Goal: Transaction & Acquisition: Purchase product/service

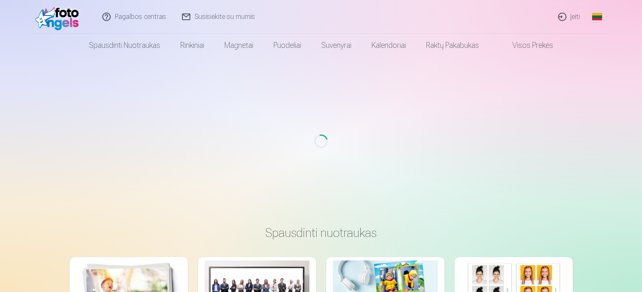
click at [570, 14] on link "Įeiti" at bounding box center [570, 17] width 38 height 34
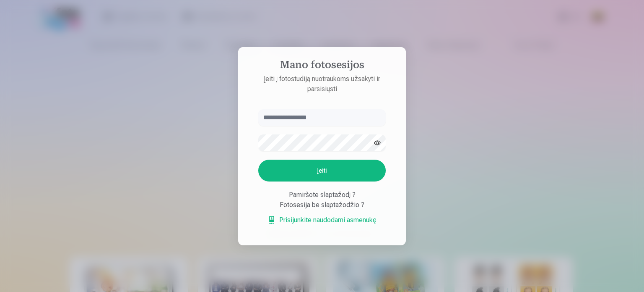
type input "**********"
click at [309, 167] on button "Įeiti" at bounding box center [322, 170] width 128 height 22
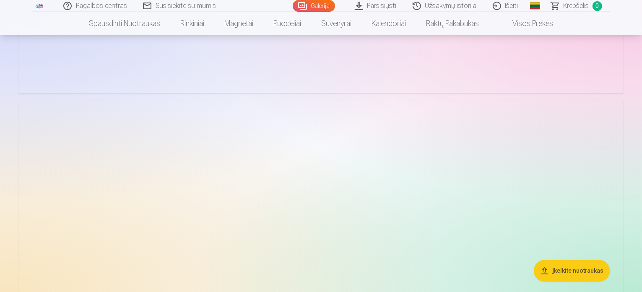
scroll to position [1623, 0]
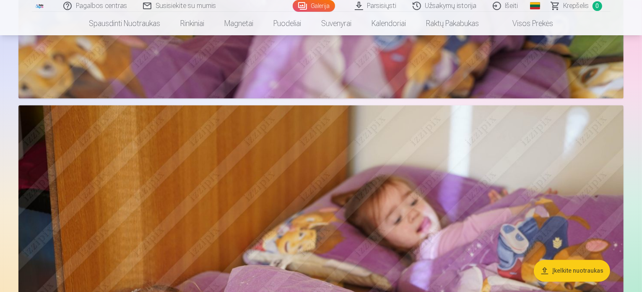
drag, startPoint x: 643, startPoint y: 8, endPoint x: 641, endPoint y: 43, distance: 34.9
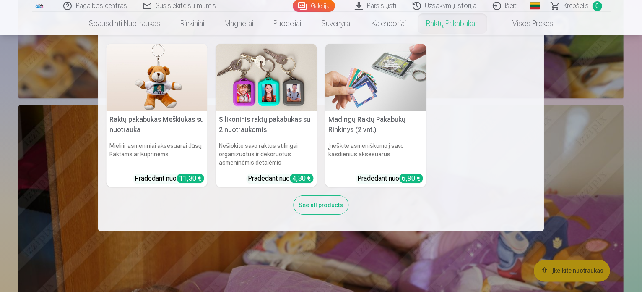
click at [571, 122] on nav "Raktų pakabukas Meškiukas su nuotrauka Mieli ir asmeniniai aksesuarai Jūsų Rakt…" at bounding box center [321, 133] width 642 height 196
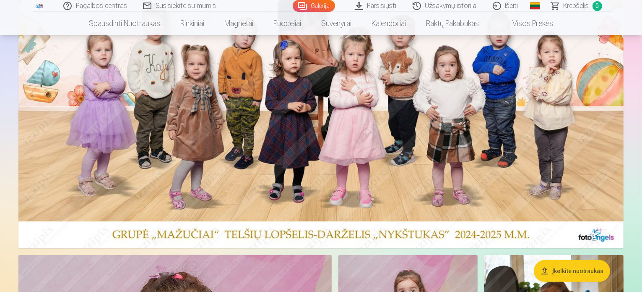
scroll to position [171, 0]
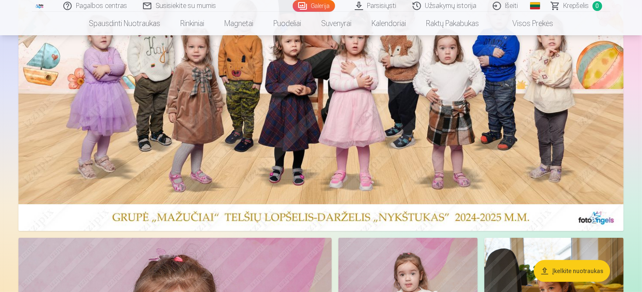
click at [362, 77] on img at bounding box center [320, 76] width 605 height 310
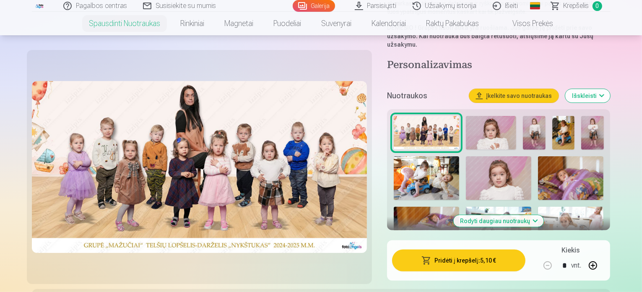
scroll to position [180, 0]
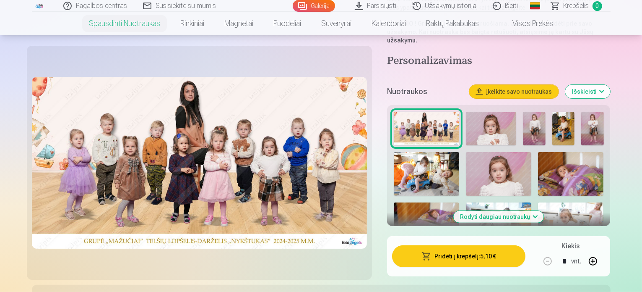
click at [465, 245] on button "Pridėti į krepšelį : 5,10 €" at bounding box center [459, 256] width 134 height 22
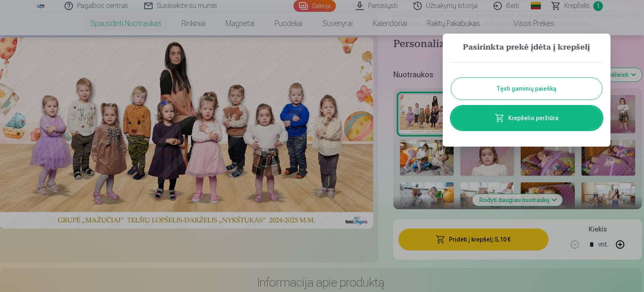
click at [526, 86] on button "Tęsti gaminių paiešką" at bounding box center [526, 89] width 151 height 22
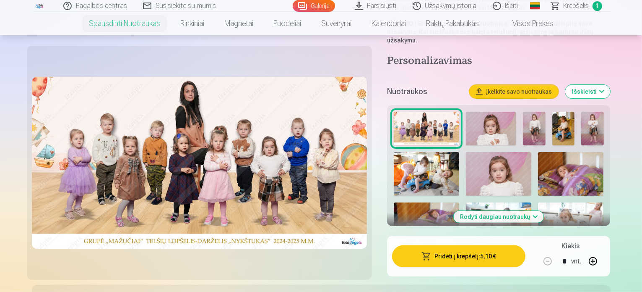
click at [516, 115] on img at bounding box center [491, 129] width 50 height 34
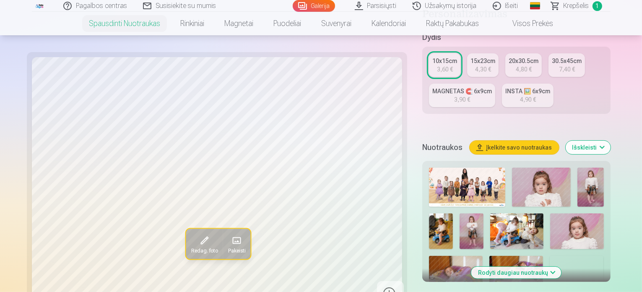
scroll to position [198, 0]
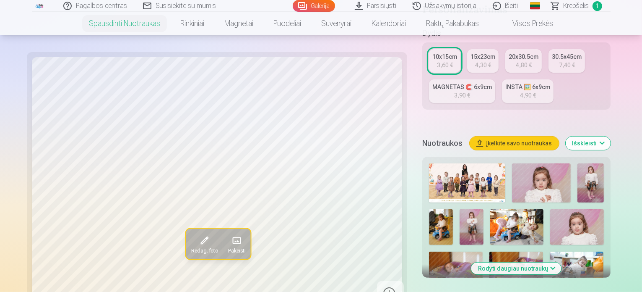
click at [578, 163] on img at bounding box center [591, 182] width 26 height 39
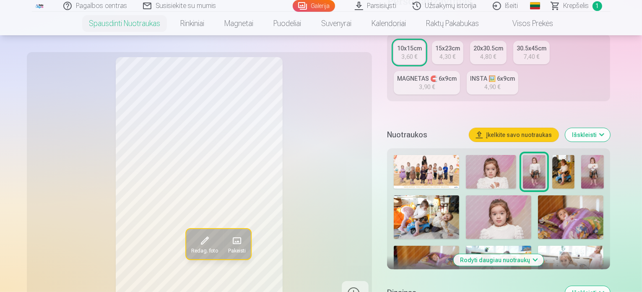
click at [604, 163] on img at bounding box center [592, 172] width 22 height 34
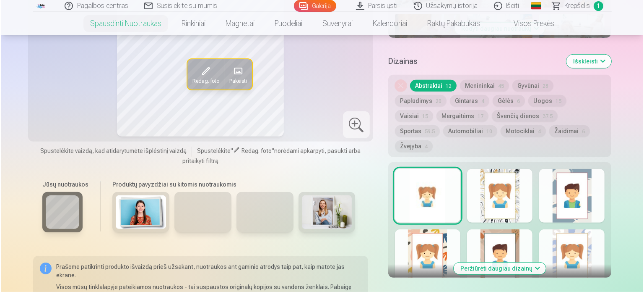
scroll to position [475, 0]
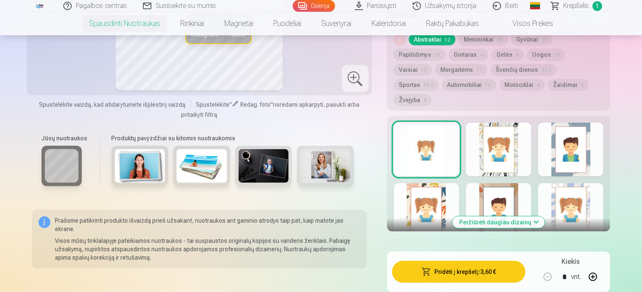
click at [477, 261] on button "Pridėti į krepšelį : 3,60 €" at bounding box center [459, 272] width 134 height 22
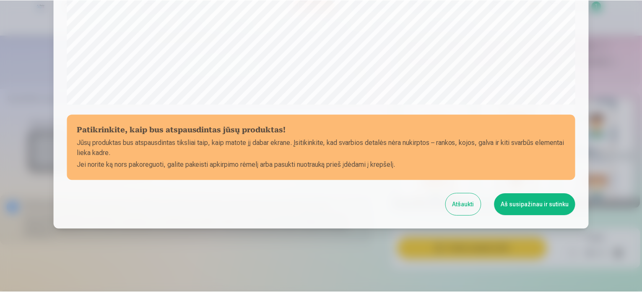
scroll to position [312, 0]
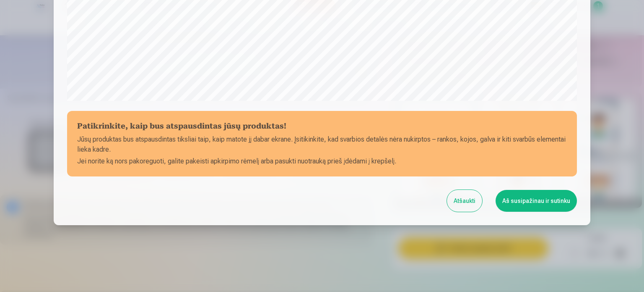
click at [516, 201] on button "Aš susipažinau ir sutinku" at bounding box center [536, 201] width 81 height 22
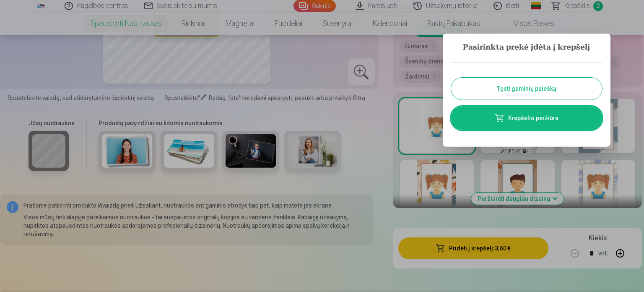
click at [534, 90] on button "Tęsti gaminių paiešką" at bounding box center [526, 89] width 151 height 22
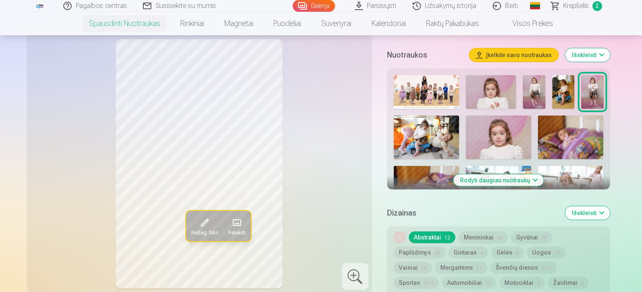
scroll to position [265, 0]
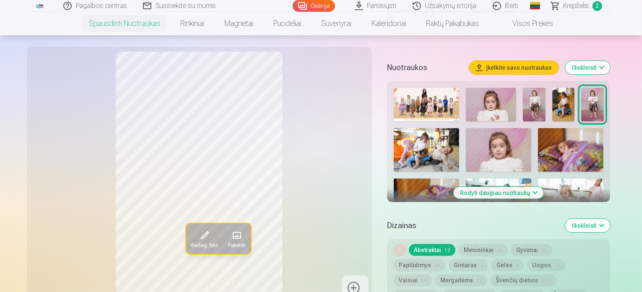
click at [538, 143] on img at bounding box center [570, 150] width 65 height 44
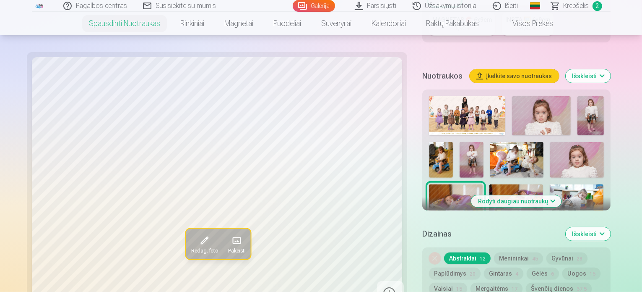
click at [550, 184] on img at bounding box center [577, 202] width 54 height 36
click at [509, 195] on button "Rodyti daugiau nuotraukų" at bounding box center [517, 201] width 90 height 12
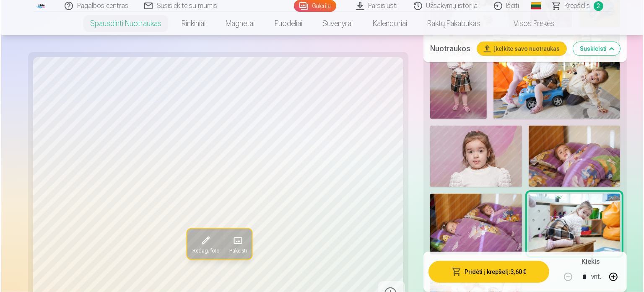
scroll to position [516, 0]
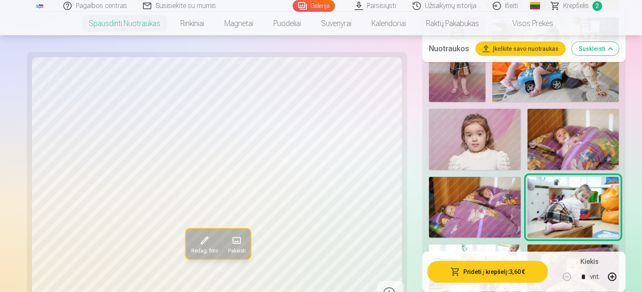
click at [454, 244] on img at bounding box center [475, 274] width 92 height 61
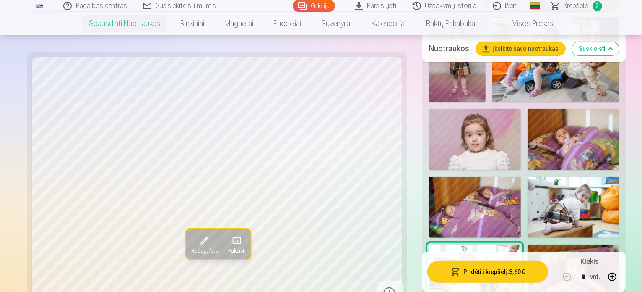
click at [452, 274] on button "Pridėti į krepšelį : 3,60 €" at bounding box center [488, 272] width 121 height 22
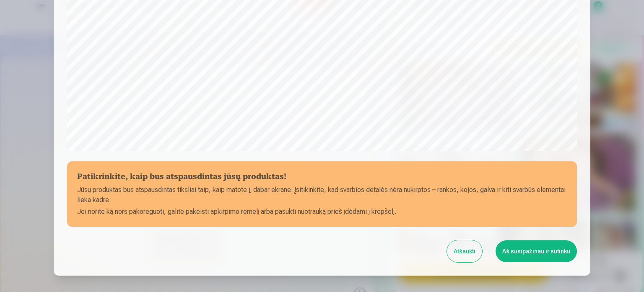
scroll to position [312, 0]
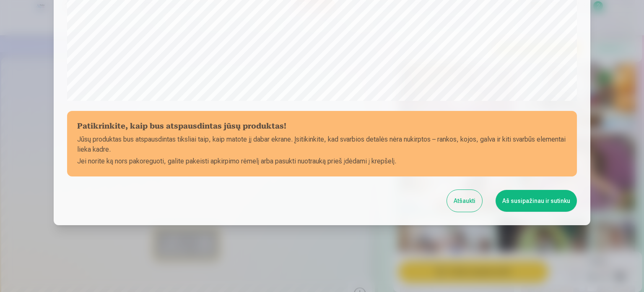
click at [534, 203] on button "Aš susipažinau ir sutinku" at bounding box center [536, 201] width 81 height 22
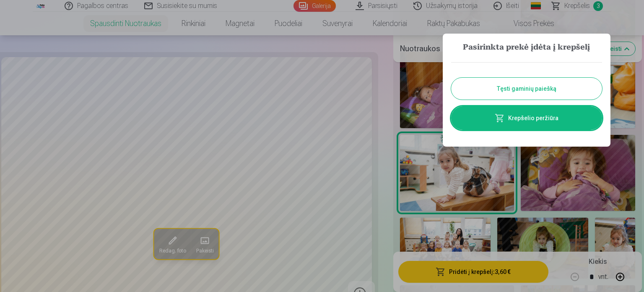
click at [553, 89] on button "Tęsti gaminių paiešką" at bounding box center [526, 89] width 151 height 22
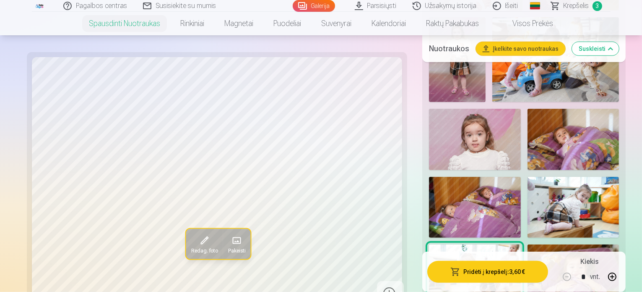
click at [558, 244] on img at bounding box center [574, 274] width 92 height 61
click at [452, 268] on button "Pridėti į krepšelį : 3,60 €" at bounding box center [488, 272] width 121 height 22
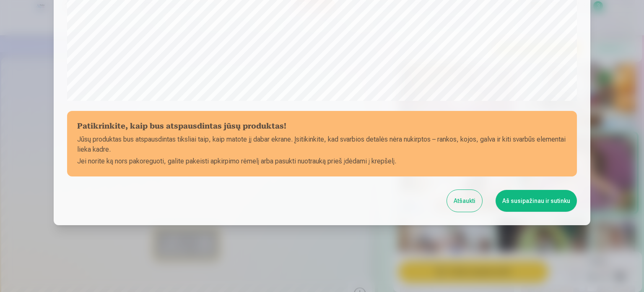
click at [532, 207] on button "Aš susipažinau ir sutinku" at bounding box center [536, 201] width 81 height 22
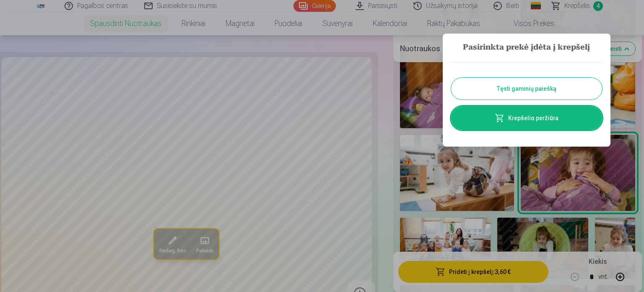
click at [572, 94] on button "Tęsti gaminių paiešką" at bounding box center [526, 89] width 151 height 22
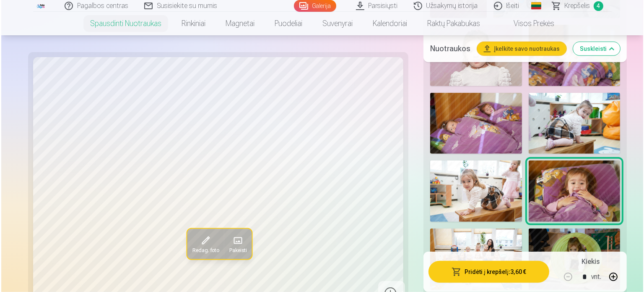
scroll to position [617, 0]
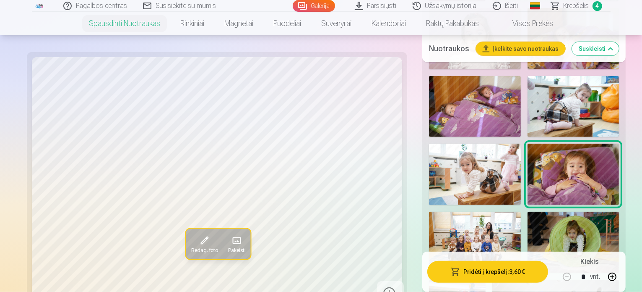
click at [443, 211] on img at bounding box center [474, 241] width 91 height 61
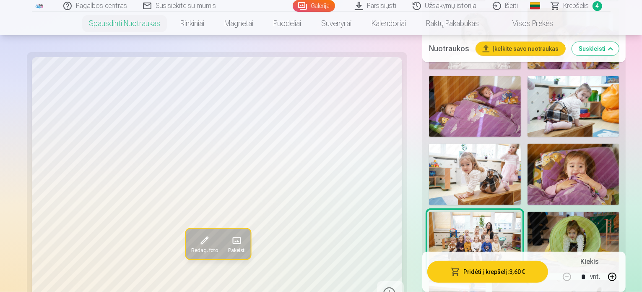
click at [542, 211] on img at bounding box center [574, 241] width 92 height 61
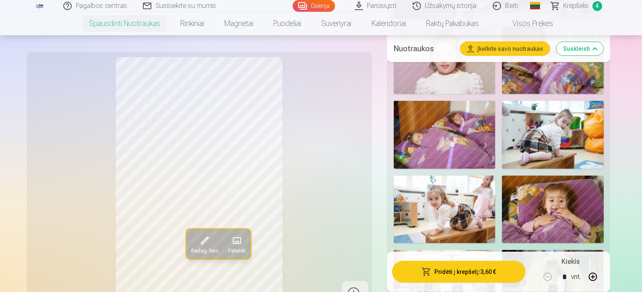
click at [553, 250] on img at bounding box center [553, 284] width 102 height 68
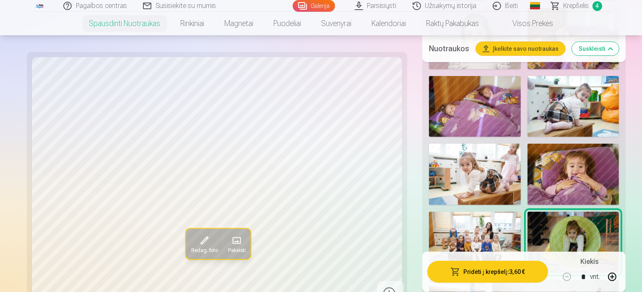
click at [455, 272] on button "Pridėti į krepšelį : 3,60 €" at bounding box center [488, 272] width 121 height 22
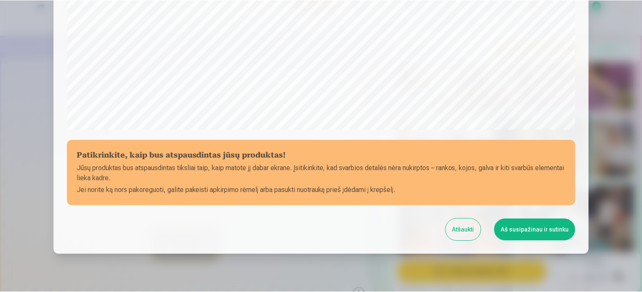
scroll to position [312, 0]
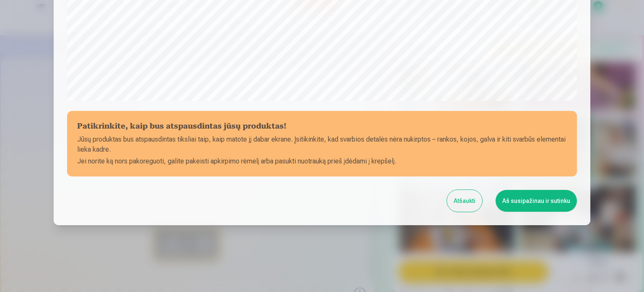
click at [520, 205] on button "Aš susipažinau ir sutinku" at bounding box center [536, 201] width 81 height 22
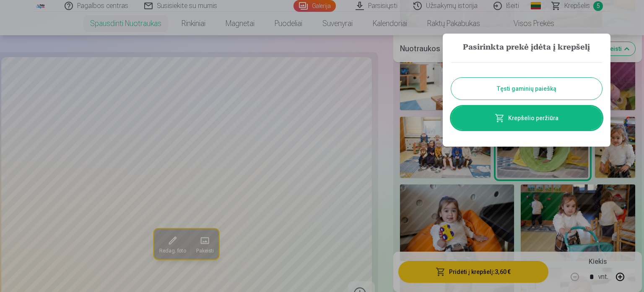
click at [548, 88] on button "Tęsti gaminių paiešką" at bounding box center [526, 89] width 151 height 22
click at [548, 88] on img at bounding box center [578, 72] width 115 height 76
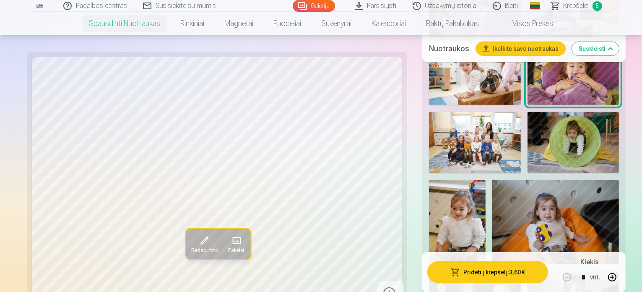
scroll to position [718, 0]
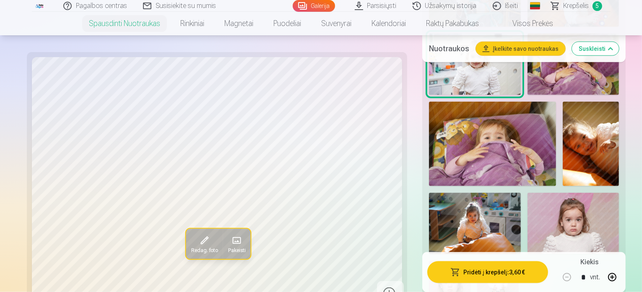
scroll to position [1024, 0]
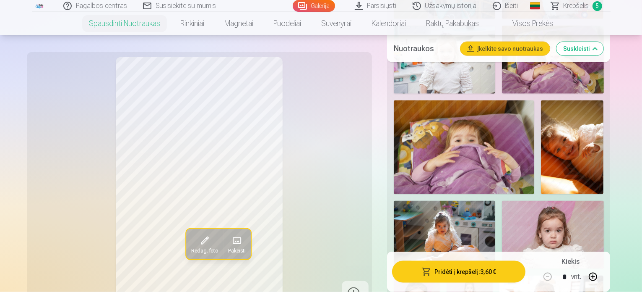
scroll to position [1108, 0]
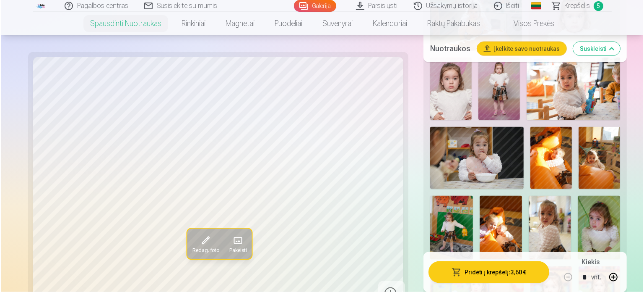
scroll to position [1242, 0]
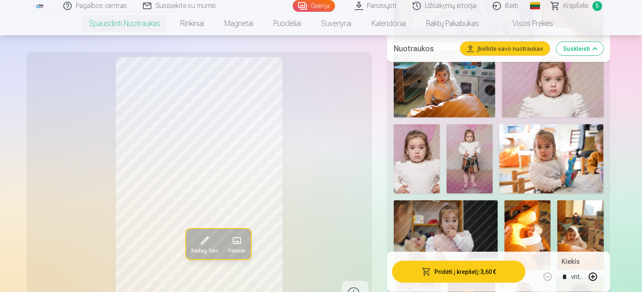
click at [474, 275] on button "Pridėti į krepšelį : 3,60 €" at bounding box center [459, 272] width 134 height 22
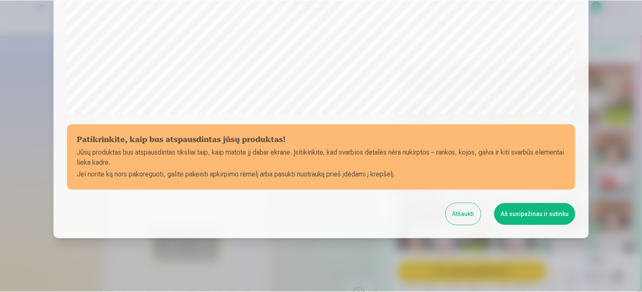
scroll to position [312, 0]
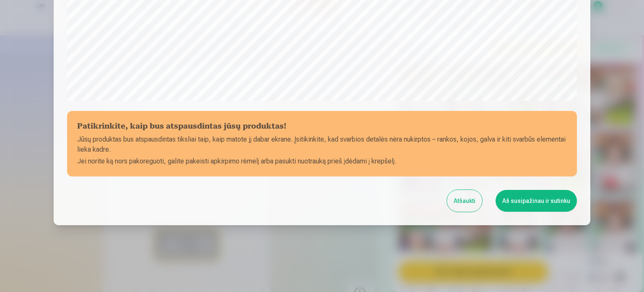
click at [527, 200] on button "Aš susipažinau ir sutinku" at bounding box center [536, 201] width 81 height 22
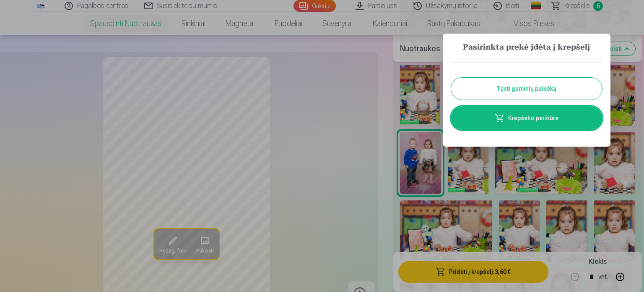
click at [564, 75] on div "Tęsti gaminių paiešką Krepšelio peržiūra" at bounding box center [526, 96] width 151 height 84
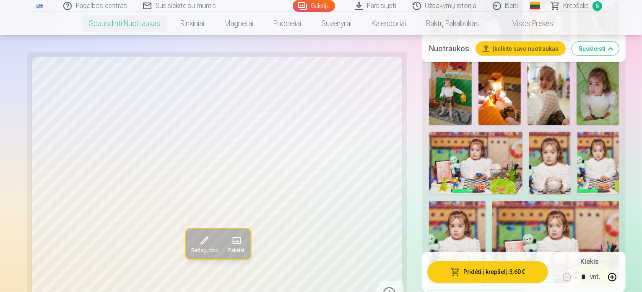
scroll to position [1376, 0]
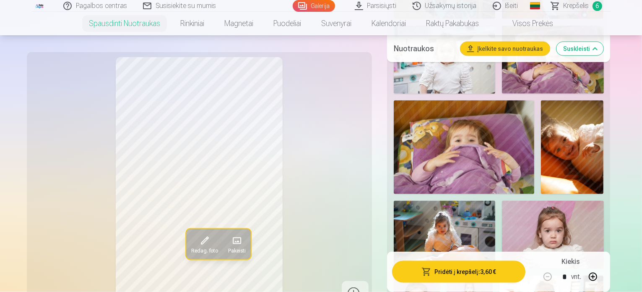
scroll to position [1074, 0]
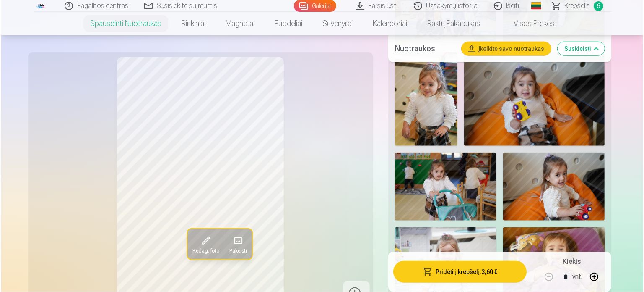
scroll to position [873, 0]
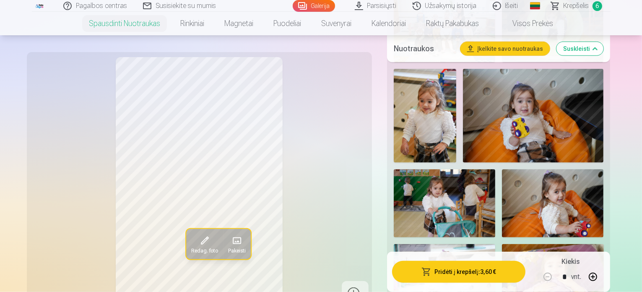
click at [467, 268] on button "Pridėti į krepšelį : 3,60 €" at bounding box center [459, 272] width 134 height 22
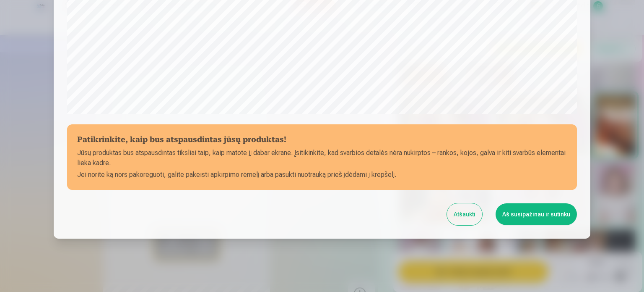
scroll to position [312, 0]
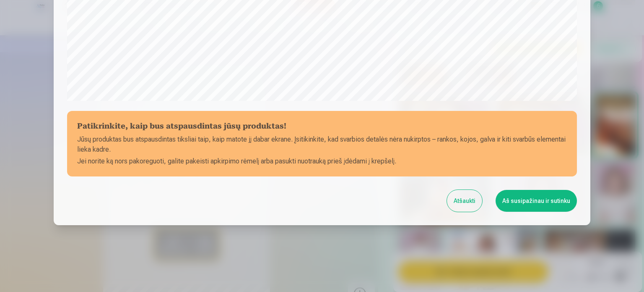
click at [503, 207] on button "Aš susipažinau ir sutinku" at bounding box center [536, 201] width 81 height 22
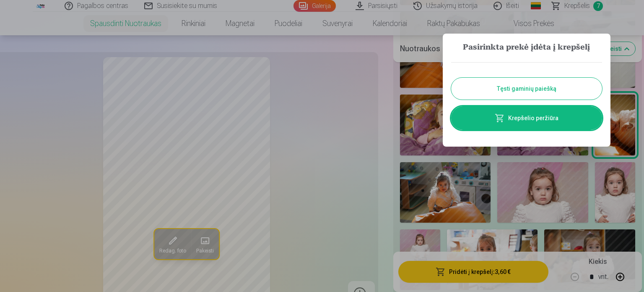
click at [526, 90] on button "Tęsti gaminių paiešką" at bounding box center [526, 89] width 151 height 22
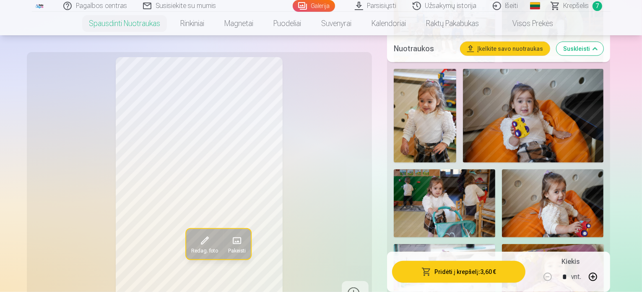
click at [502, 244] on img at bounding box center [553, 278] width 102 height 68
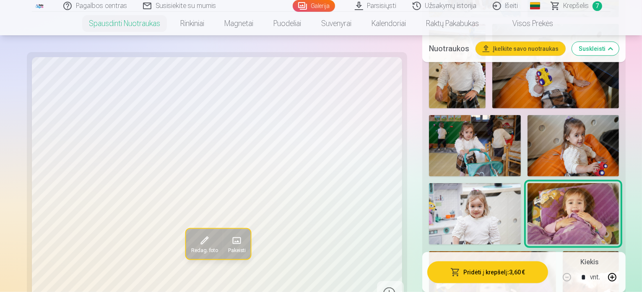
click at [456, 273] on button "Pridėti į krepšelį : 3,60 €" at bounding box center [488, 272] width 121 height 22
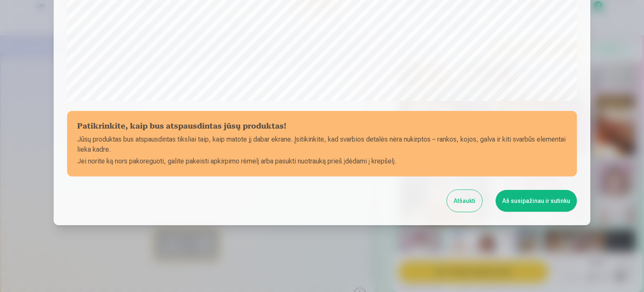
click at [536, 198] on button "Aš susipažinau ir sutinku" at bounding box center [536, 201] width 81 height 22
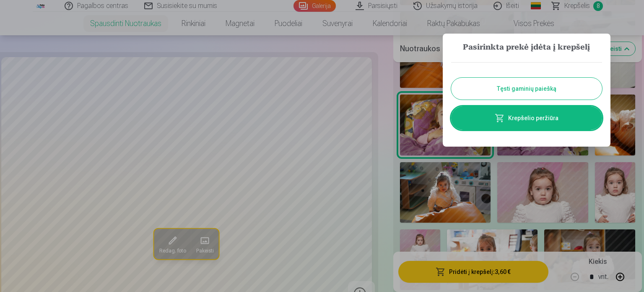
click at [544, 119] on link "Krepšelio peržiūra" at bounding box center [526, 117] width 151 height 23
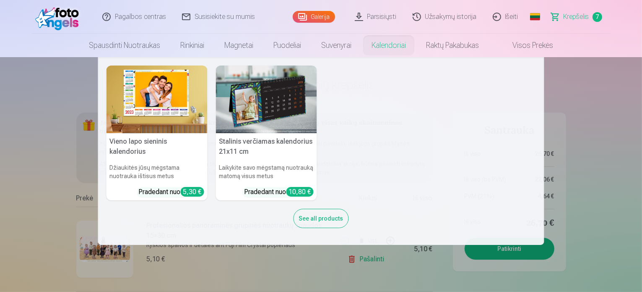
click at [598, 110] on nav "Vieno lapo sieninis kalendorius Džiaukitės jūsų mėgstama nuotrauka ištisus metu…" at bounding box center [321, 151] width 642 height 188
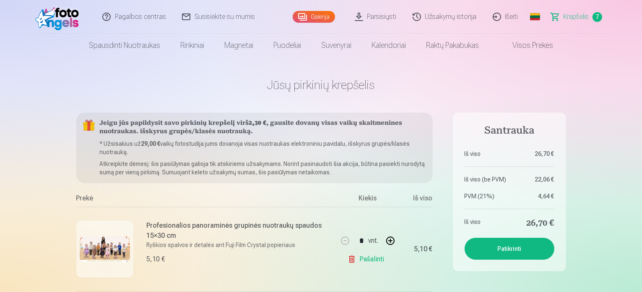
click at [510, 246] on button "Patikrinti" at bounding box center [510, 248] width 90 height 22
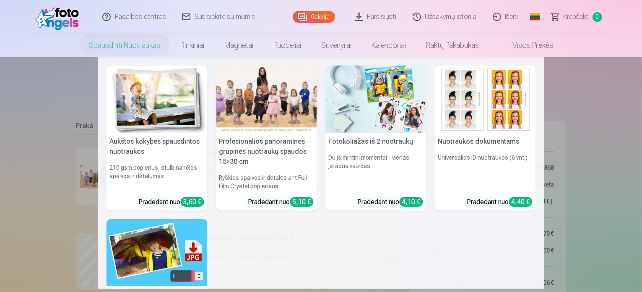
click at [266, 113] on div at bounding box center [266, 99] width 101 height 68
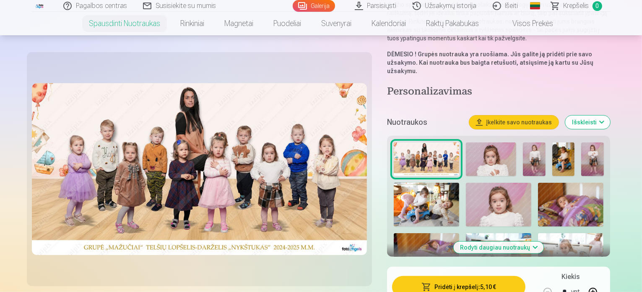
scroll to position [145, 0]
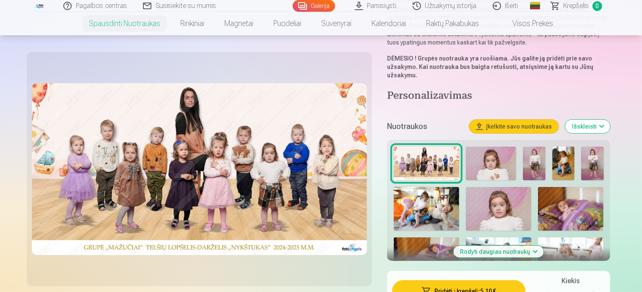
click at [575, 154] on img at bounding box center [564, 163] width 22 height 34
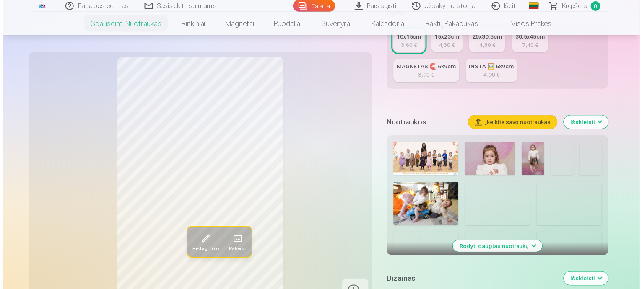
scroll to position [218, 0]
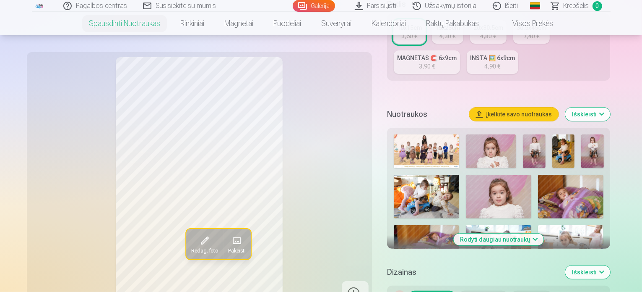
click at [448, 134] on img at bounding box center [427, 151] width 66 height 34
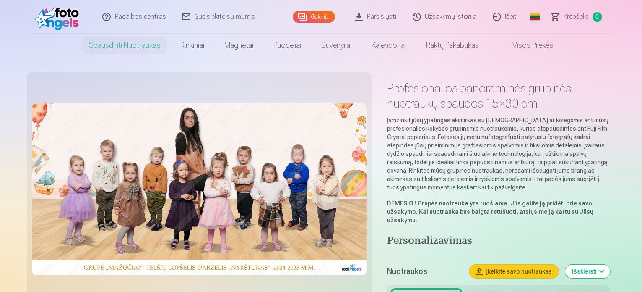
click at [576, 20] on span "Krepšelis" at bounding box center [577, 17] width 26 height 10
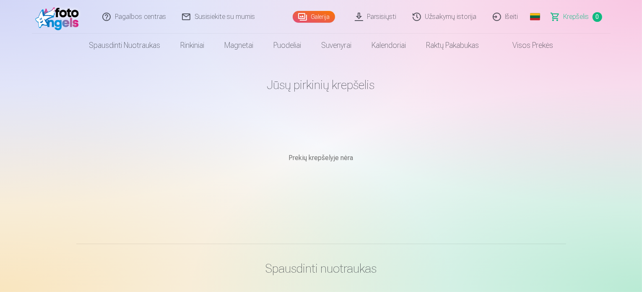
click at [576, 20] on span "Krepšelis" at bounding box center [577, 17] width 26 height 10
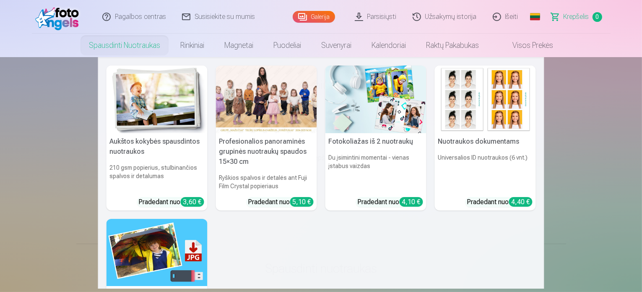
click at [108, 44] on link "Spausdinti nuotraukas" at bounding box center [124, 45] width 91 height 23
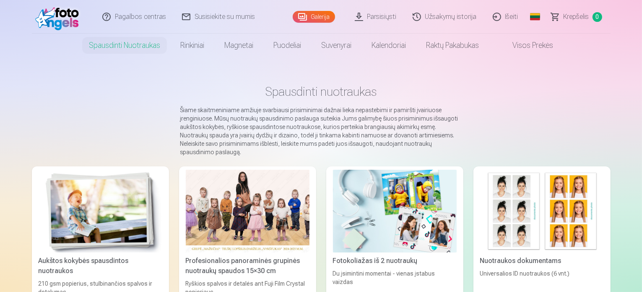
click at [237, 189] on div at bounding box center [248, 210] width 124 height 83
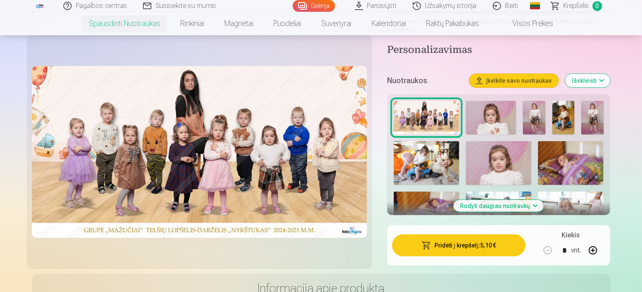
scroll to position [195, 0]
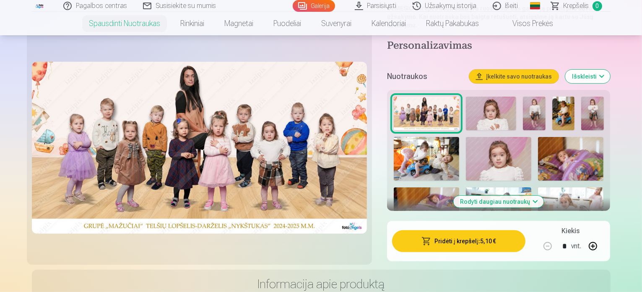
click at [472, 230] on button "Pridėti į krepšelį : 5,10 €" at bounding box center [459, 241] width 134 height 22
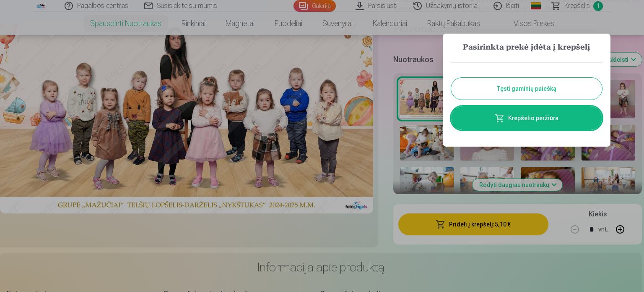
click at [537, 92] on button "Tęsti gaminių paiešką" at bounding box center [526, 89] width 151 height 22
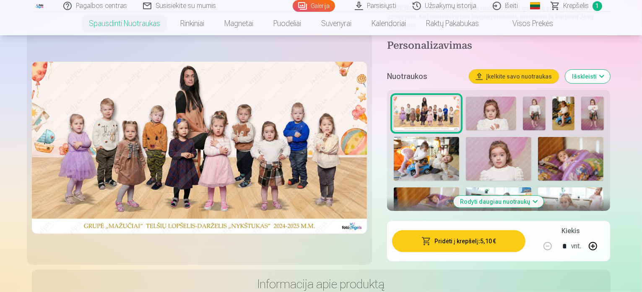
click at [516, 107] on img at bounding box center [491, 113] width 50 height 34
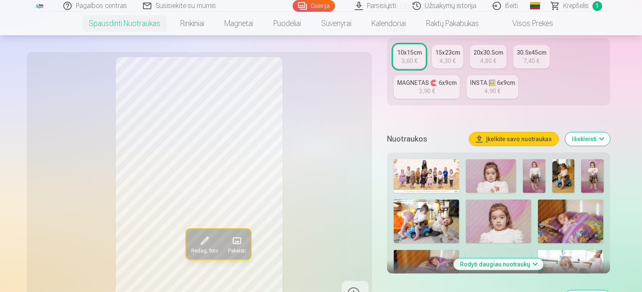
scroll to position [214, 0]
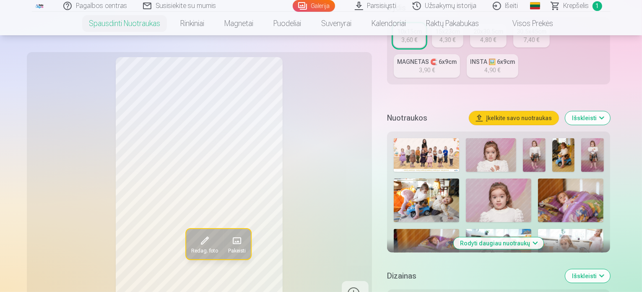
click at [545, 152] on img at bounding box center [534, 155] width 22 height 34
click at [604, 144] on img at bounding box center [592, 155] width 22 height 34
click at [610, 273] on button "Išskleisti" at bounding box center [588, 275] width 45 height 13
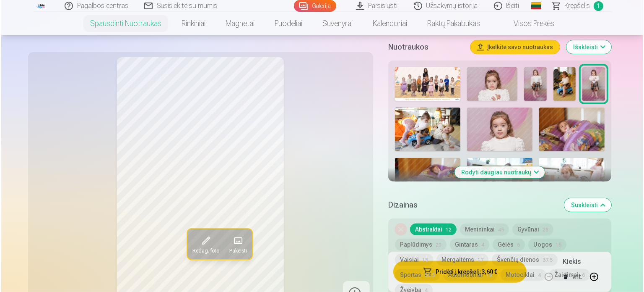
scroll to position [294, 0]
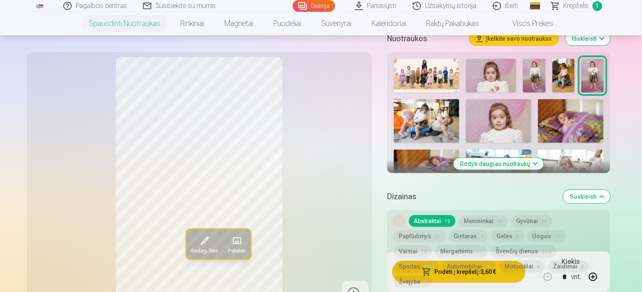
click at [472, 271] on button "Pridėti į krepšelį : 3,60 €" at bounding box center [459, 272] width 134 height 22
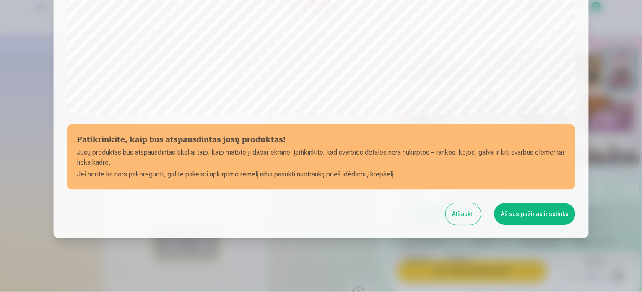
scroll to position [312, 0]
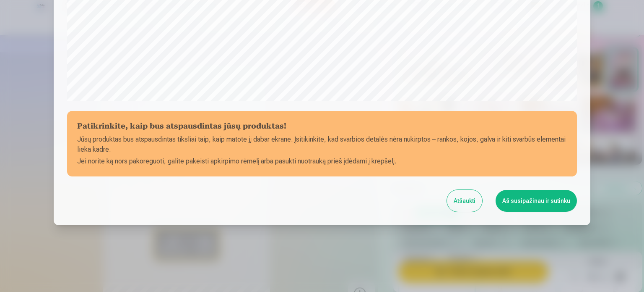
click at [525, 205] on button "Aš susipažinau ir sutinku" at bounding box center [536, 201] width 81 height 22
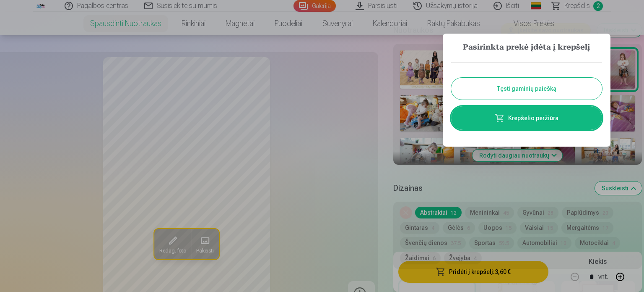
click at [543, 90] on button "Tęsti gaminių paiešką" at bounding box center [526, 89] width 151 height 22
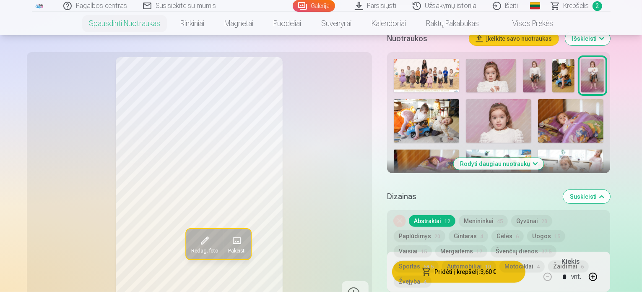
click at [538, 119] on img at bounding box center [570, 121] width 65 height 44
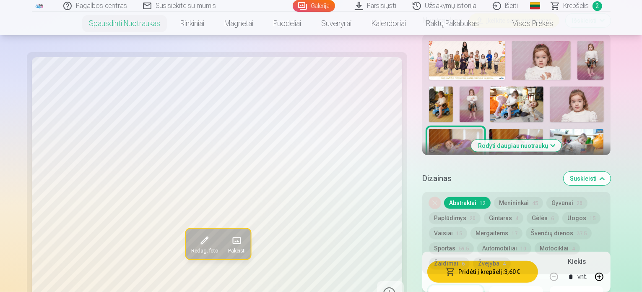
scroll to position [324, 0]
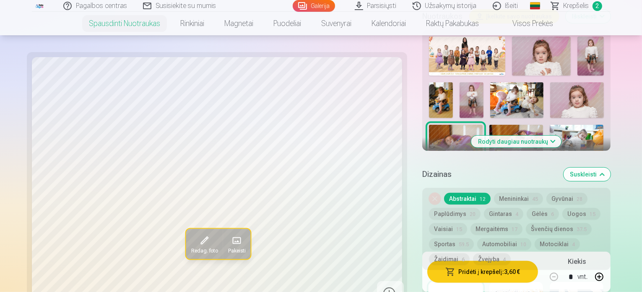
click at [498, 136] on button "Rodyti daugiau nuotraukų" at bounding box center [517, 142] width 90 height 12
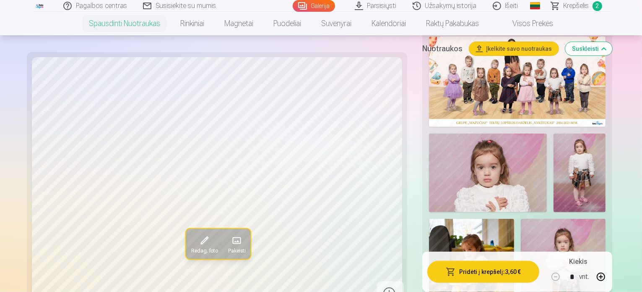
click at [477, 219] on img at bounding box center [471, 283] width 85 height 128
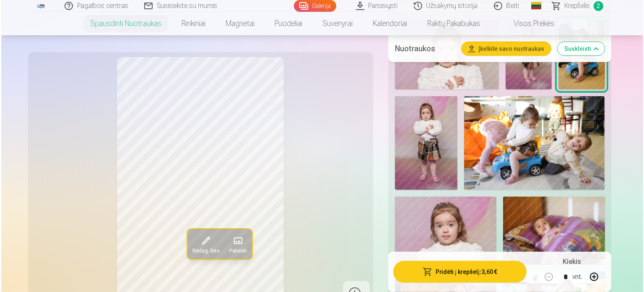
scroll to position [459, 0]
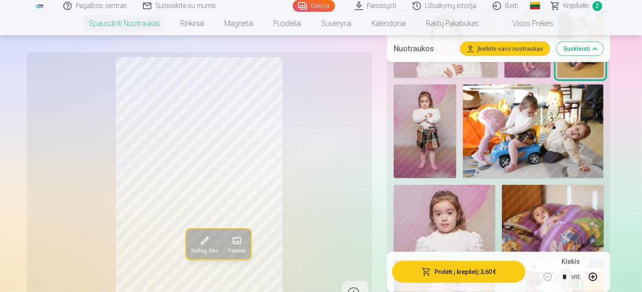
click at [580, 259] on img at bounding box center [553, 293] width 102 height 68
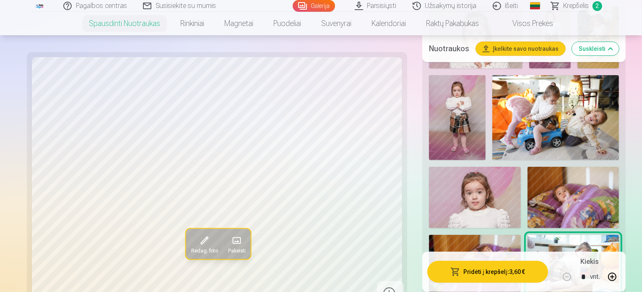
click at [495, 271] on button "Pridėti į krepšelį : 3,60 €" at bounding box center [488, 272] width 121 height 22
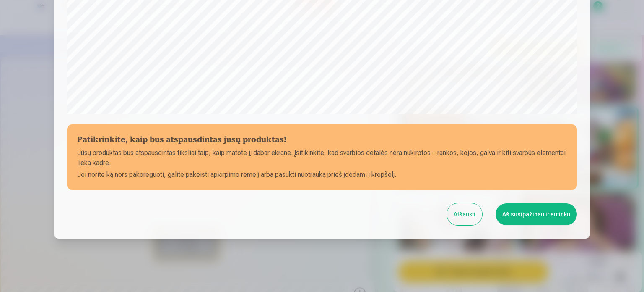
scroll to position [312, 0]
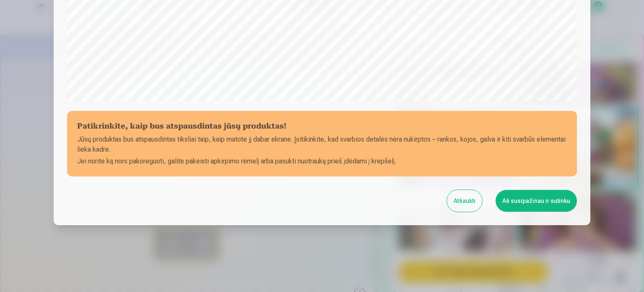
click at [532, 210] on button "Aš susipažinau ir sutinku" at bounding box center [536, 201] width 81 height 22
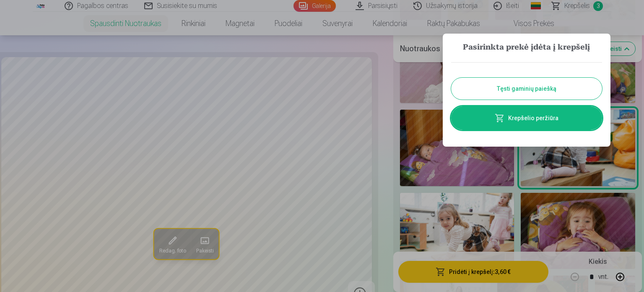
click at [548, 94] on button "Tęsti gaminių paiešką" at bounding box center [526, 89] width 151 height 22
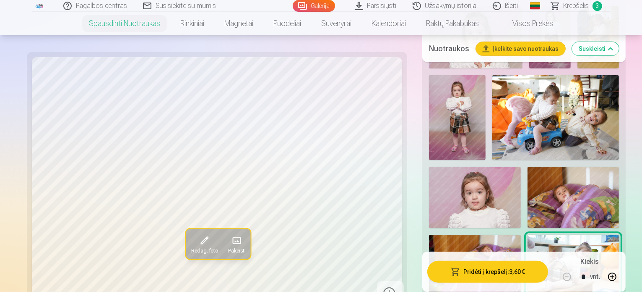
click at [453, 266] on button "Pridėti į krepšelį : 3,60 €" at bounding box center [488, 272] width 121 height 22
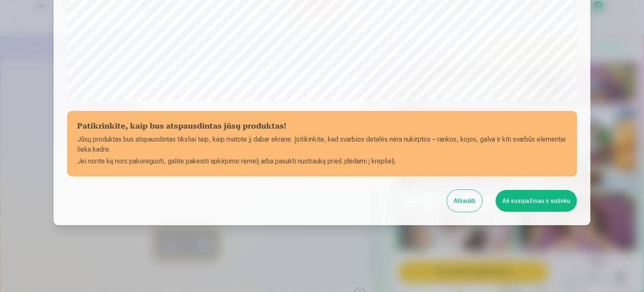
click at [514, 203] on button "Aš susipažinau ir sutinku" at bounding box center [536, 201] width 81 height 22
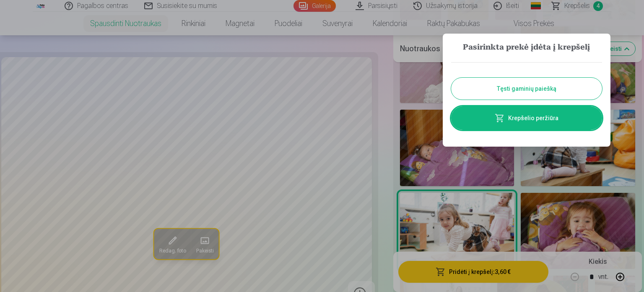
click at [538, 88] on button "Tęsti gaminių paiešką" at bounding box center [526, 89] width 151 height 22
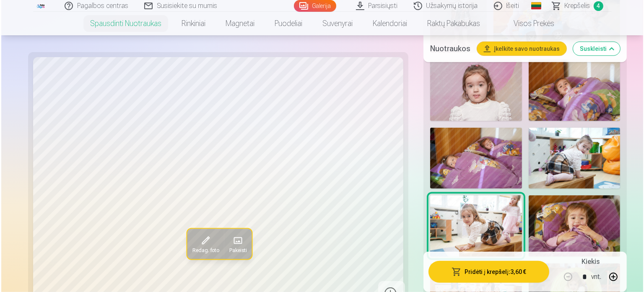
scroll to position [576, 0]
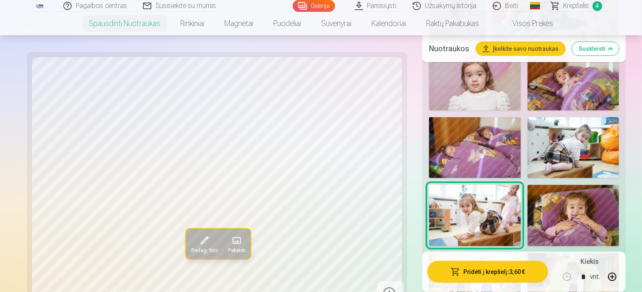
click at [543, 253] on img at bounding box center [574, 283] width 92 height 61
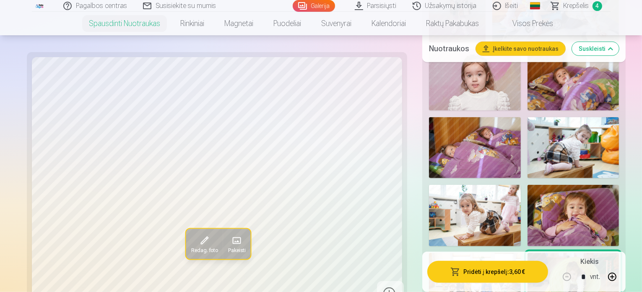
click at [473, 272] on button "Pridėti į krepšelį : 3,60 €" at bounding box center [488, 272] width 121 height 22
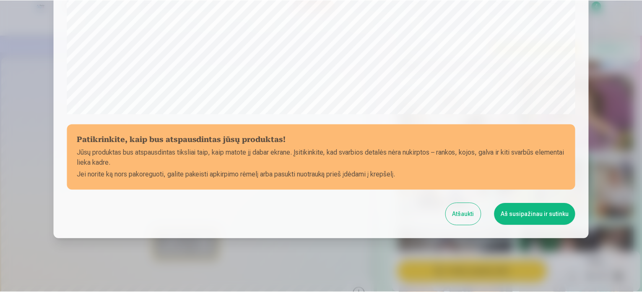
scroll to position [312, 0]
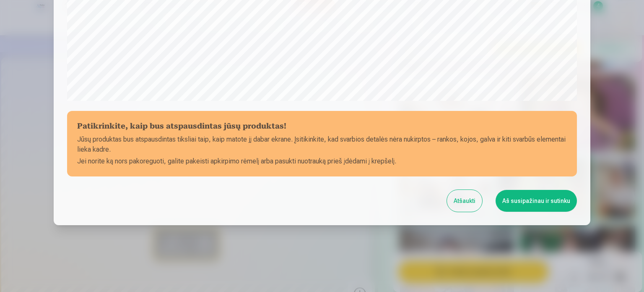
click at [524, 205] on button "Aš susipažinau ir sutinku" at bounding box center [536, 201] width 81 height 22
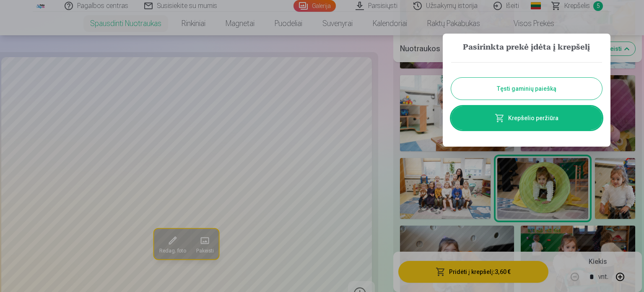
click at [563, 90] on button "Tęsti gaminių paiešką" at bounding box center [526, 89] width 151 height 22
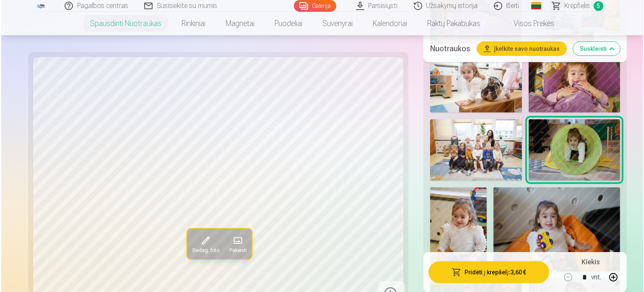
scroll to position [710, 0]
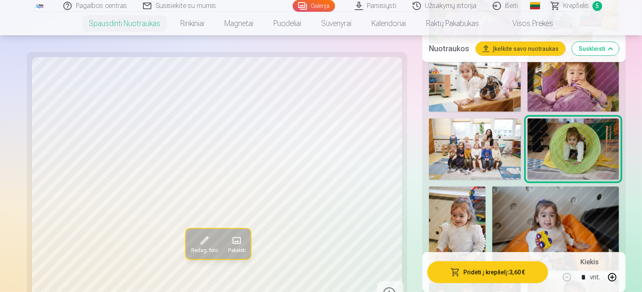
click at [493, 186] on img at bounding box center [556, 228] width 127 height 85
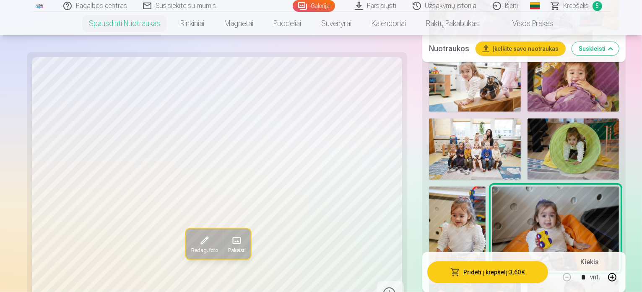
click at [467, 265] on button "Pridėti į krepšelį : 3,60 €" at bounding box center [488, 272] width 121 height 22
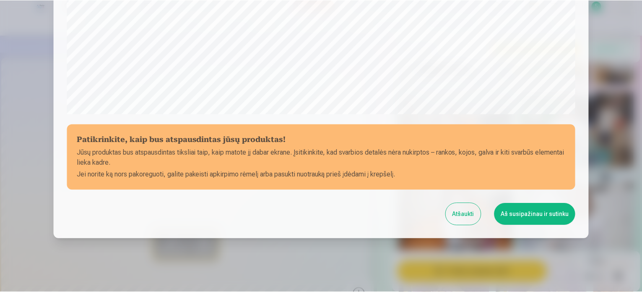
scroll to position [312, 0]
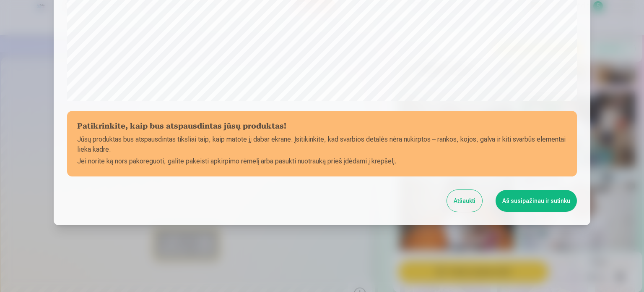
click at [515, 198] on button "Aš susipažinau ir sutinku" at bounding box center [536, 201] width 81 height 22
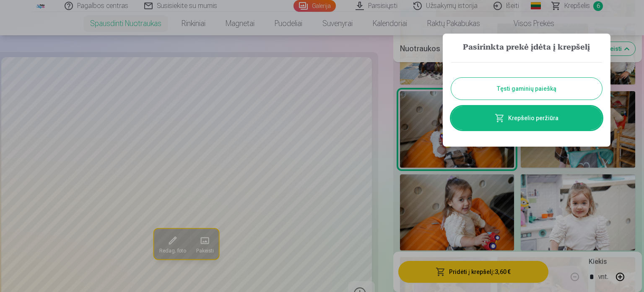
click at [534, 83] on button "Tęsti gaminių paiešką" at bounding box center [526, 89] width 151 height 22
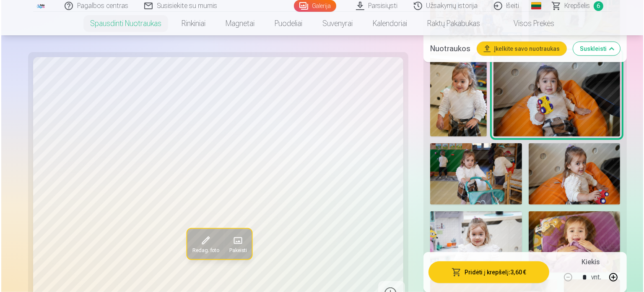
scroll to position [861, 0]
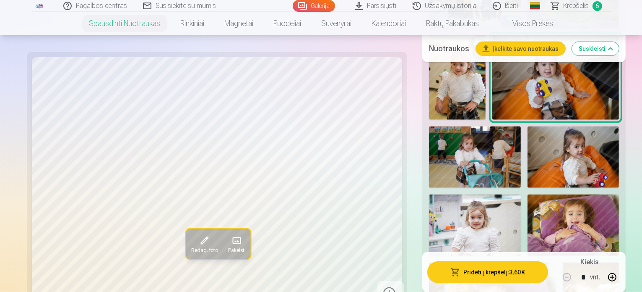
click at [528, 194] on img at bounding box center [574, 224] width 92 height 61
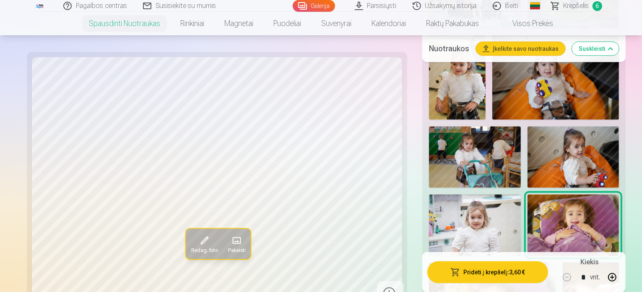
click at [478, 275] on button "Pridėti į krepšelį : 3,60 €" at bounding box center [488, 272] width 121 height 22
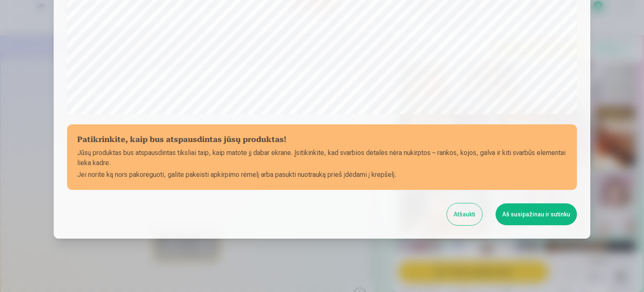
scroll to position [312, 0]
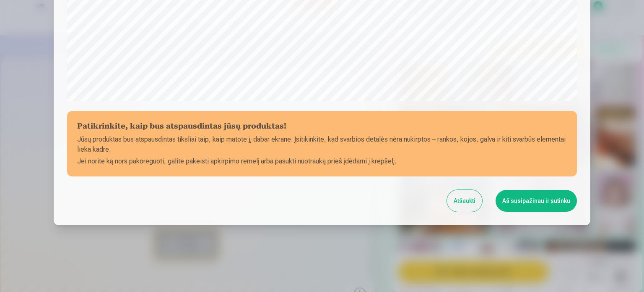
click at [525, 203] on button "Aš susipažinau ir sutinku" at bounding box center [536, 201] width 81 height 22
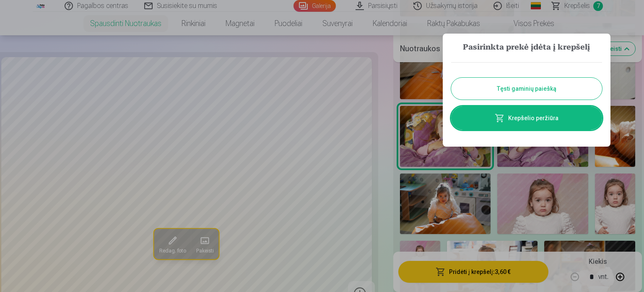
click at [545, 94] on button "Tęsti gaminių paiešką" at bounding box center [526, 89] width 151 height 22
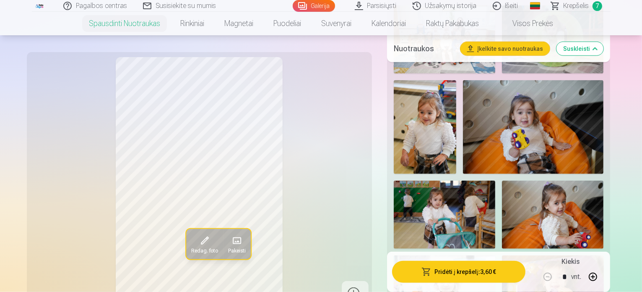
click at [526, 271] on button "Pridėti į krepšelį : 3,60 €" at bounding box center [459, 272] width 134 height 22
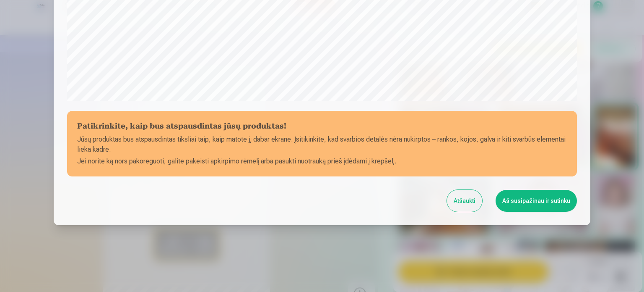
click at [549, 199] on button "Aš susipažinau ir sutinku" at bounding box center [536, 201] width 81 height 22
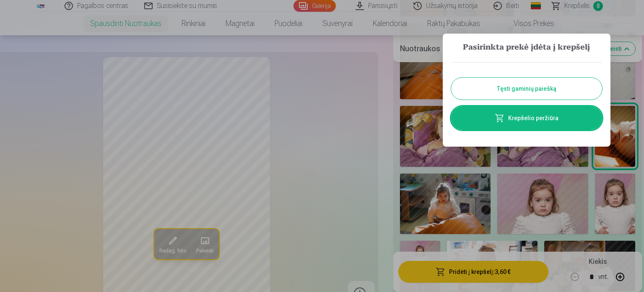
click at [556, 85] on button "Tęsti gaminių paiešką" at bounding box center [526, 89] width 151 height 22
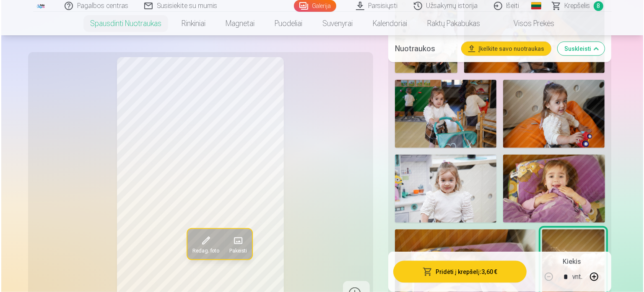
scroll to position [979, 0]
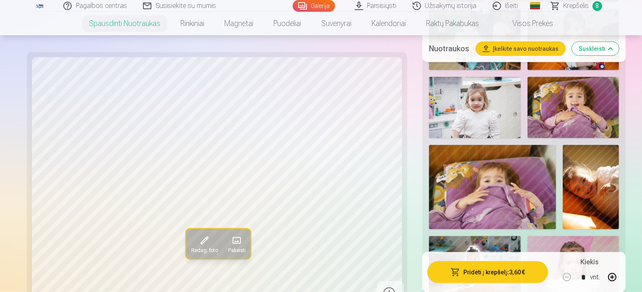
click at [452, 267] on button "Pridėti į krepšelį : 3,60 €" at bounding box center [488, 272] width 121 height 22
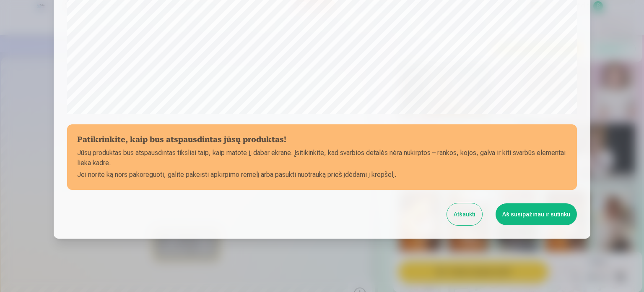
scroll to position [312, 0]
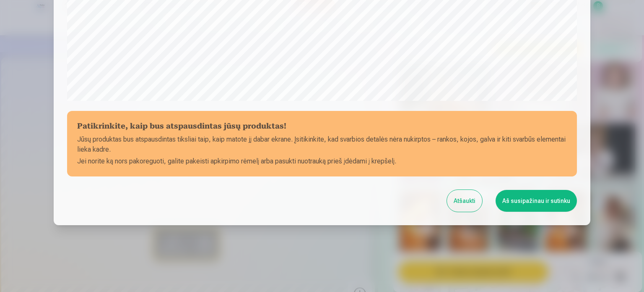
click at [506, 204] on button "Aš susipažinau ir sutinku" at bounding box center [536, 201] width 81 height 22
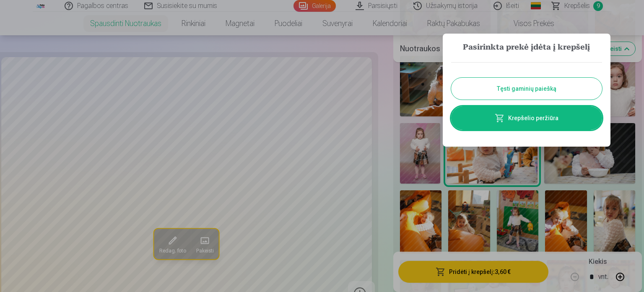
click at [551, 91] on button "Tęsti gaminių paiešką" at bounding box center [526, 89] width 151 height 22
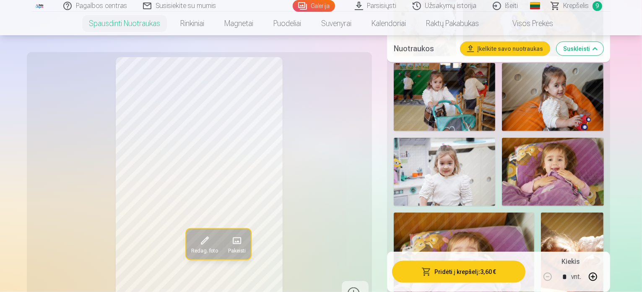
click at [483, 275] on button "Pridėti į krepšelį : 3,60 €" at bounding box center [459, 272] width 134 height 22
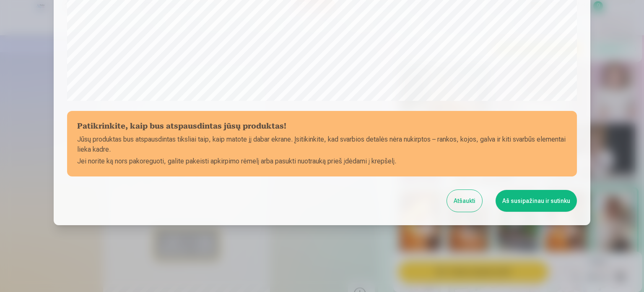
click at [519, 203] on button "Aš susipažinau ir sutinku" at bounding box center [536, 201] width 81 height 22
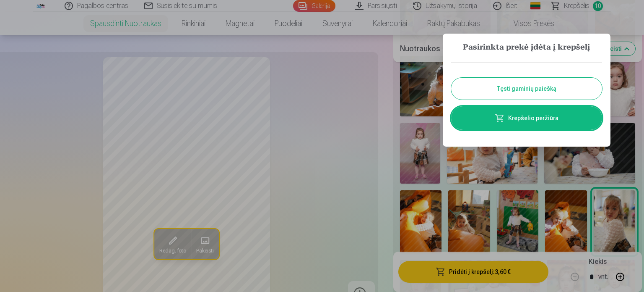
click at [570, 92] on button "Tęsti gaminių paiešką" at bounding box center [526, 89] width 151 height 22
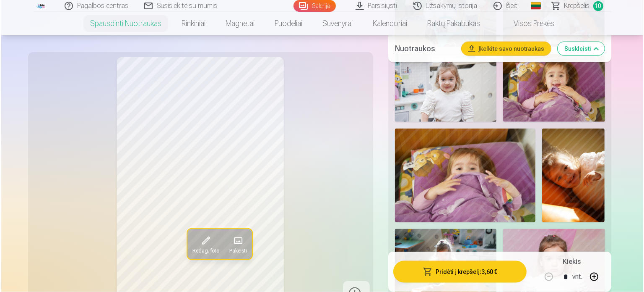
scroll to position [1079, 0]
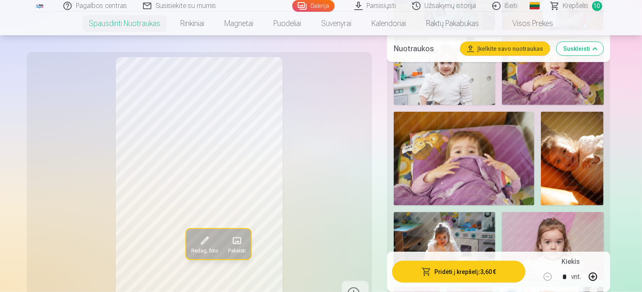
click at [461, 274] on button "Pridėti į krepšelį : 3,60 €" at bounding box center [459, 272] width 134 height 22
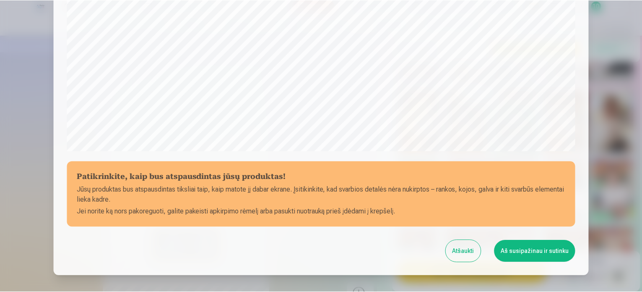
scroll to position [312, 0]
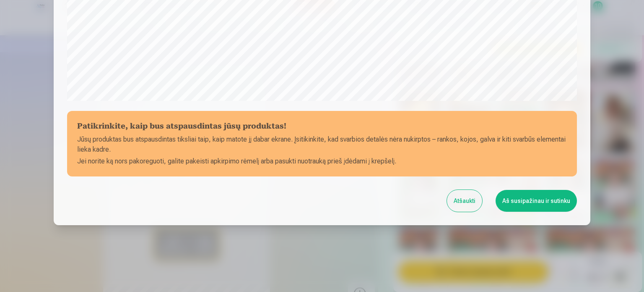
click at [532, 191] on button "Aš susipažinau ir sutinku" at bounding box center [536, 201] width 81 height 22
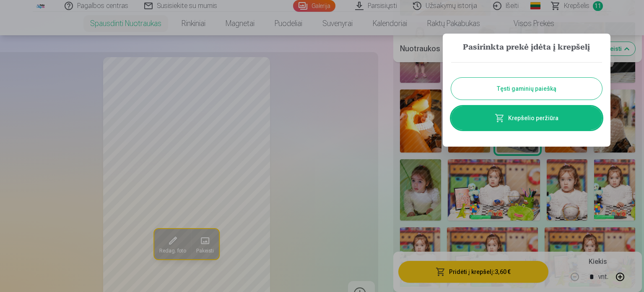
click at [547, 81] on button "Tęsti gaminių paiešką" at bounding box center [526, 89] width 151 height 22
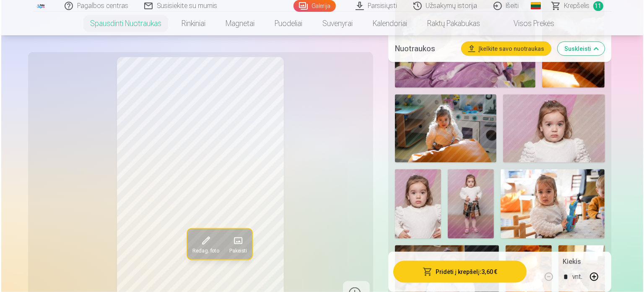
scroll to position [1214, 0]
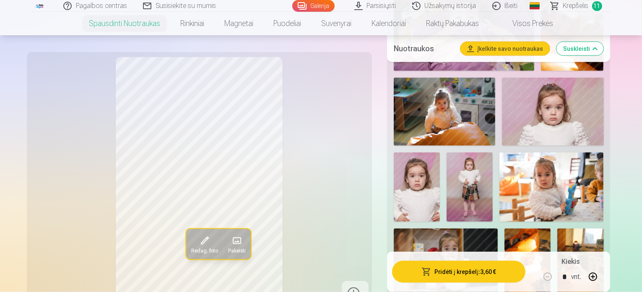
click at [469, 268] on button "Pridėti į krepšelį : 3,60 €" at bounding box center [459, 272] width 134 height 22
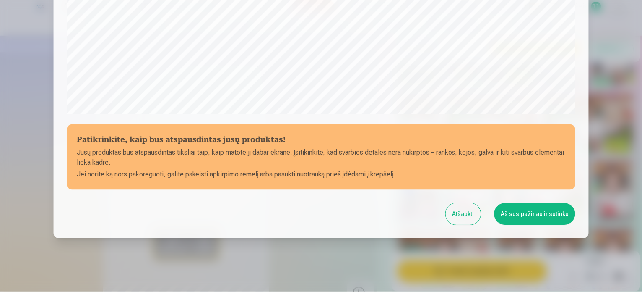
scroll to position [312, 0]
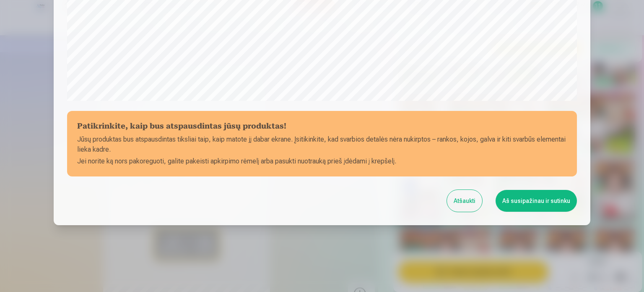
click at [513, 195] on button "Aš susipažinau ir sutinku" at bounding box center [536, 201] width 81 height 22
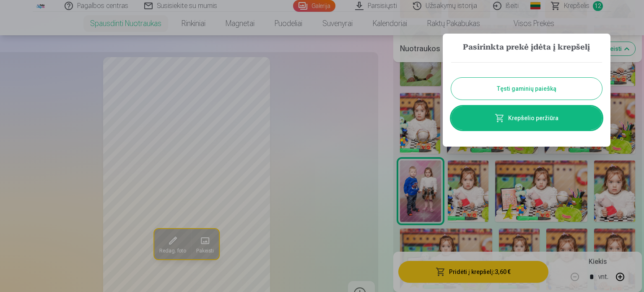
click at [537, 94] on button "Tęsti gaminių paiešką" at bounding box center [526, 89] width 151 height 22
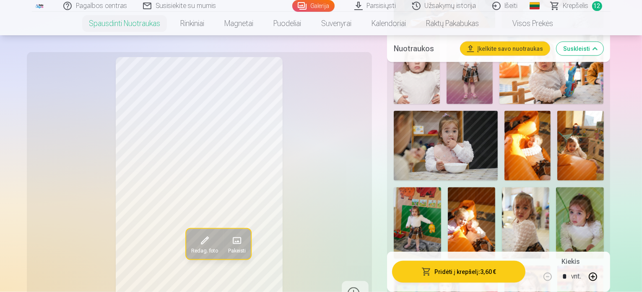
scroll to position [1348, 0]
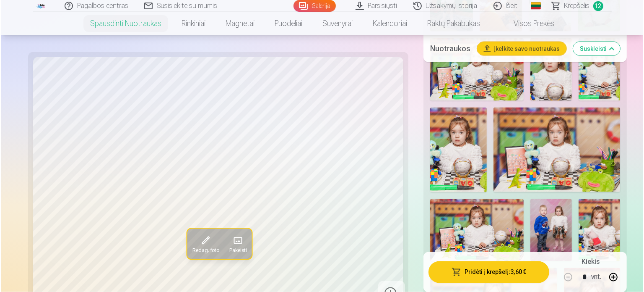
scroll to position [1458, 0]
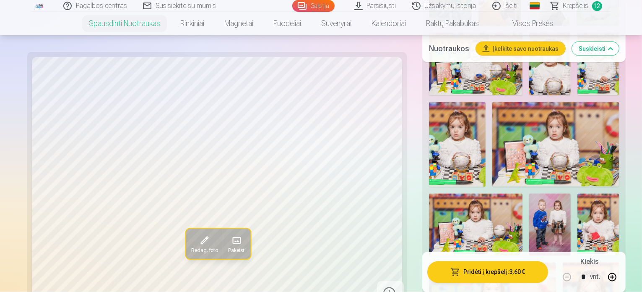
click at [469, 278] on button "Pridėti į krepšelį : 3,60 €" at bounding box center [488, 272] width 121 height 22
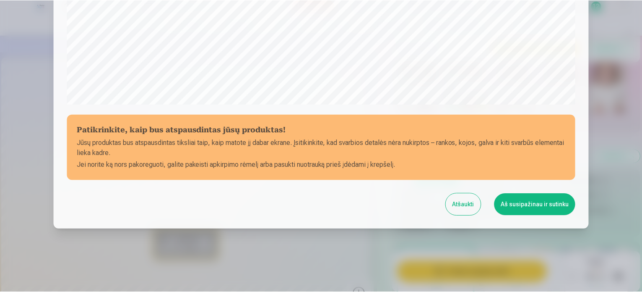
scroll to position [312, 0]
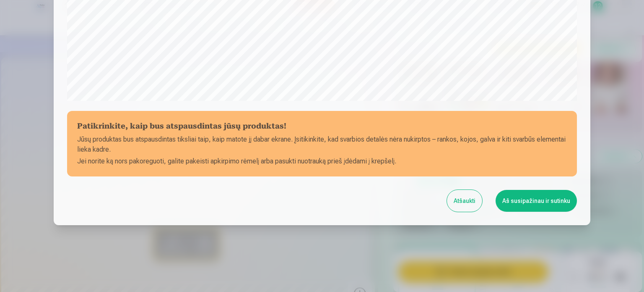
click at [512, 200] on button "Aš susipažinau ir sutinku" at bounding box center [536, 201] width 81 height 22
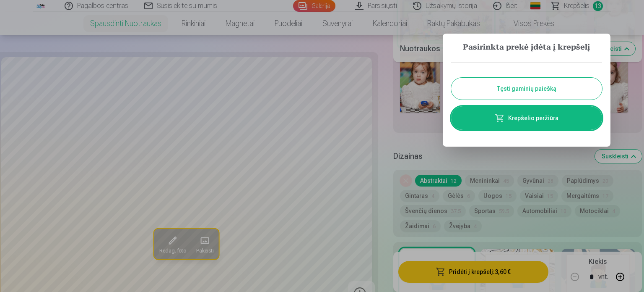
click at [524, 116] on link "Krepšelio peržiūra" at bounding box center [526, 117] width 151 height 23
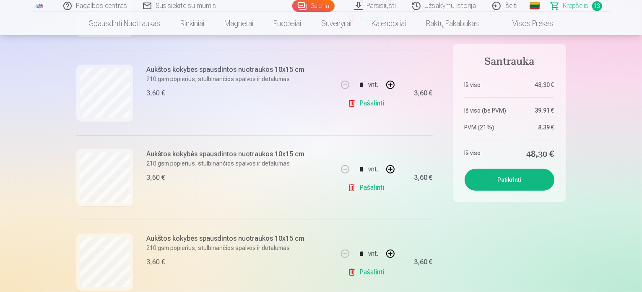
scroll to position [571, 0]
click at [362, 98] on link "Pašalinti" at bounding box center [368, 101] width 40 height 17
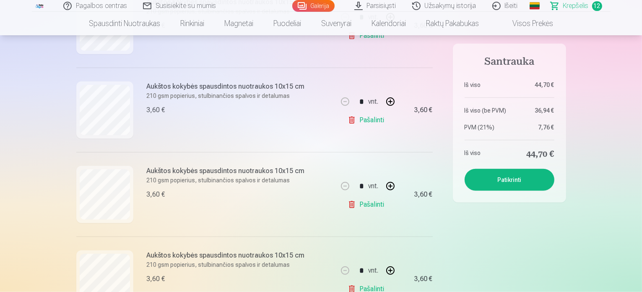
click at [364, 124] on link "Pašalinti" at bounding box center [368, 120] width 40 height 17
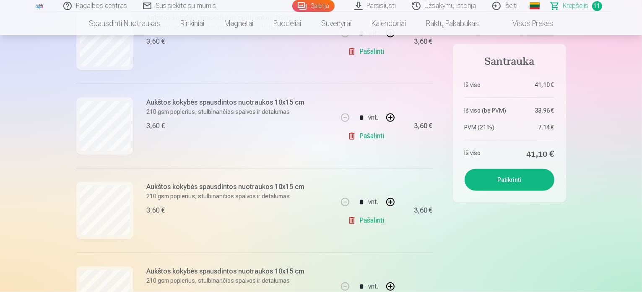
scroll to position [688, 0]
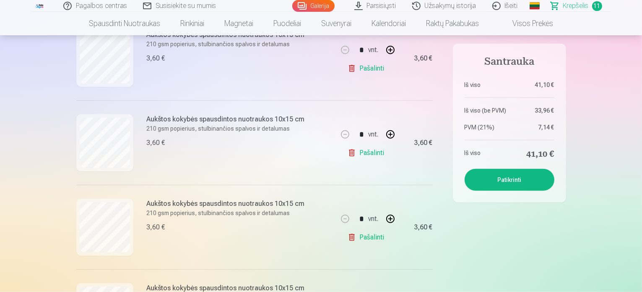
click at [370, 151] on link "Pašalinti" at bounding box center [368, 152] width 40 height 17
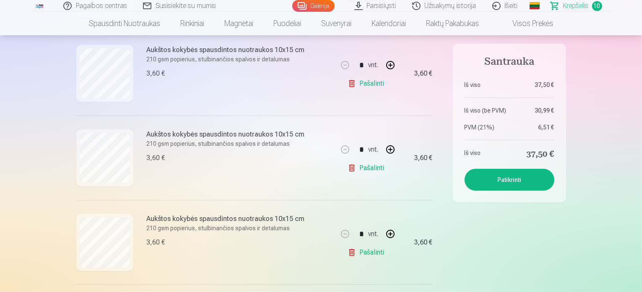
scroll to position [319, 0]
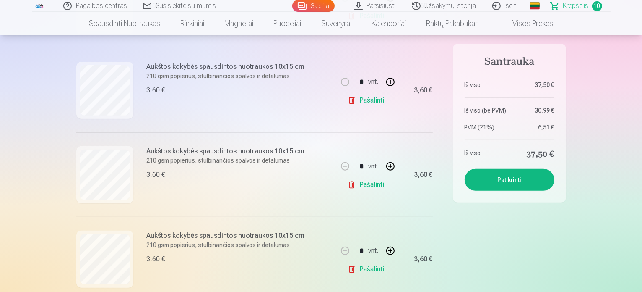
click at [375, 102] on link "Pašalinti" at bounding box center [368, 100] width 40 height 17
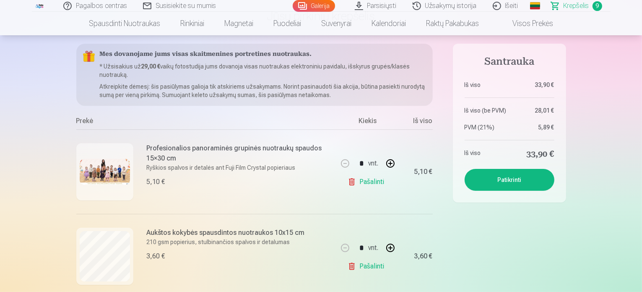
scroll to position [17, 0]
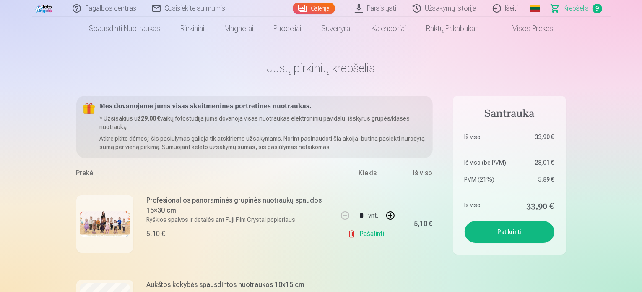
click at [507, 231] on button "Patikrinti" at bounding box center [510, 232] width 90 height 22
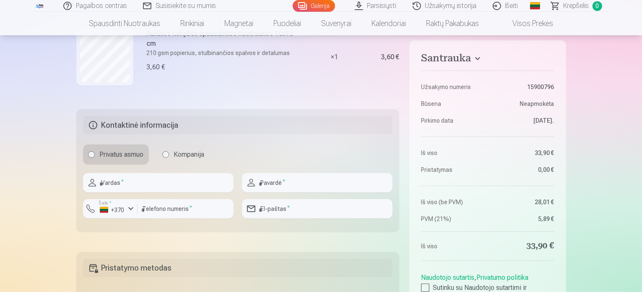
scroll to position [839, 0]
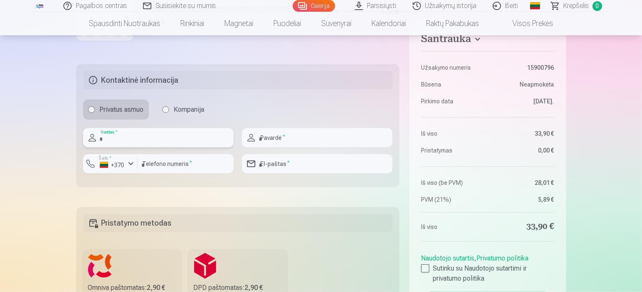
click at [159, 134] on input "text" at bounding box center [158, 137] width 151 height 19
type input "********"
type input "**********"
type input "*********"
type input "**********"
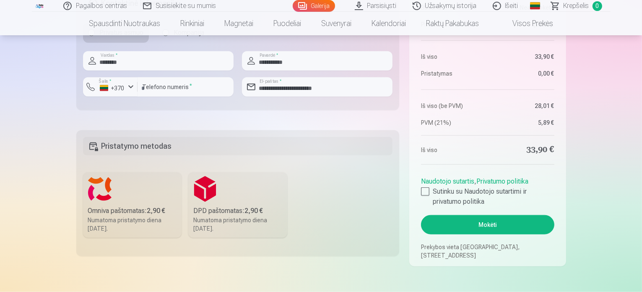
scroll to position [917, 0]
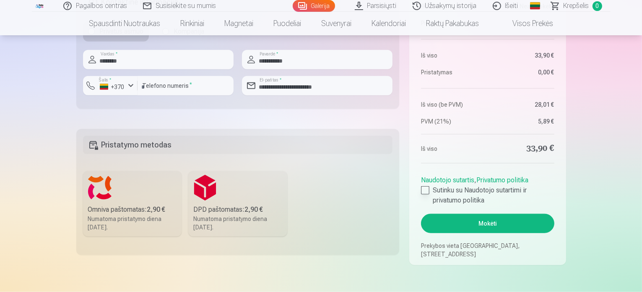
click at [428, 191] on div at bounding box center [425, 190] width 8 height 8
click at [467, 217] on button "Mokėti" at bounding box center [487, 223] width 133 height 19
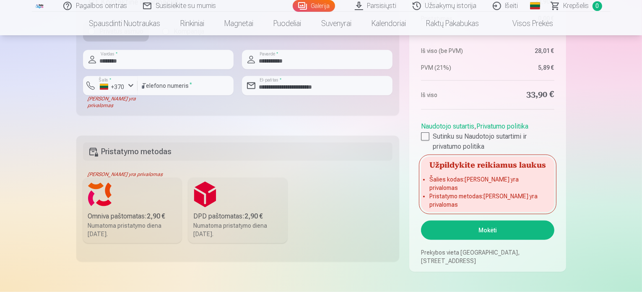
click at [183, 86] on input "*********" at bounding box center [186, 85] width 96 height 19
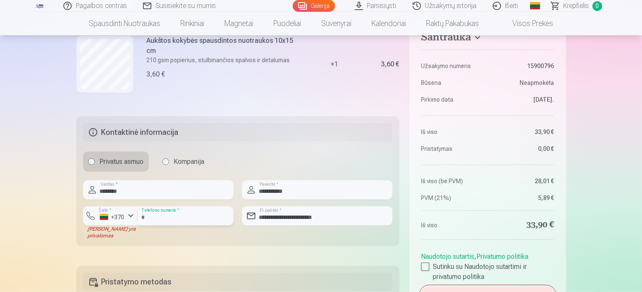
scroll to position [795, 0]
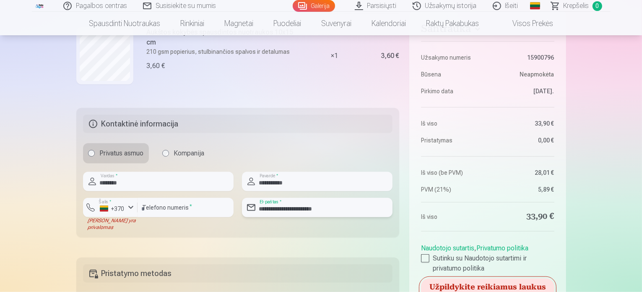
click at [271, 204] on input "**********" at bounding box center [317, 207] width 151 height 19
click at [272, 182] on input "**********" at bounding box center [317, 181] width 151 height 19
click at [192, 184] on input "********" at bounding box center [158, 181] width 151 height 19
click at [250, 154] on div "Privatus asmuo Kompanija" at bounding box center [238, 153] width 310 height 20
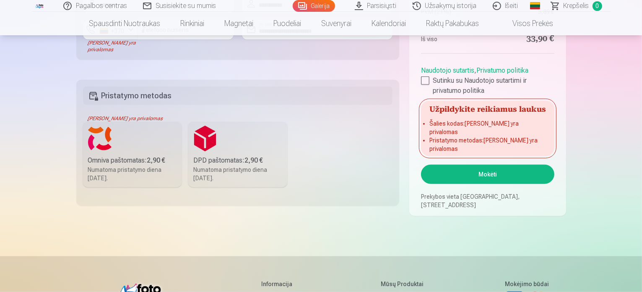
scroll to position [975, 0]
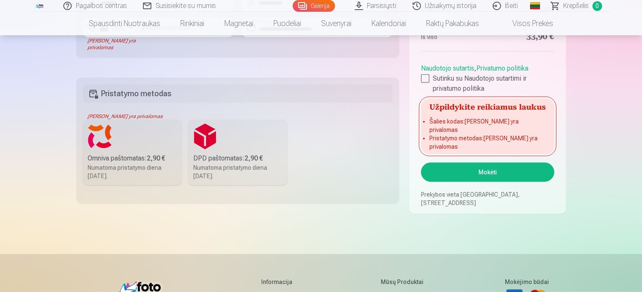
click at [133, 170] on div "Numatoma pristatymo diena 6.09.2025." at bounding box center [132, 171] width 89 height 17
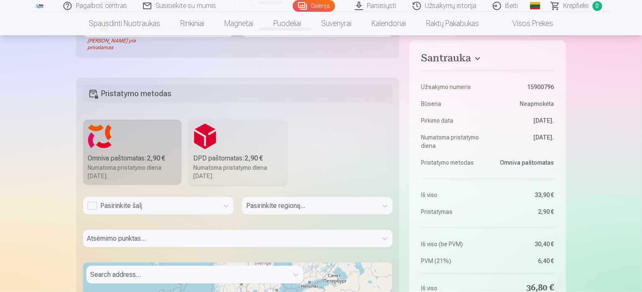
click at [92, 206] on div "Pasirinkite šalį" at bounding box center [150, 206] width 127 height 10
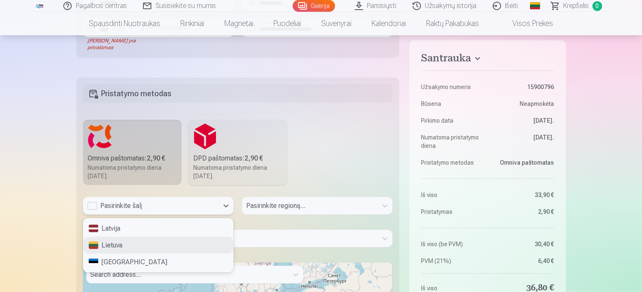
click at [112, 245] on div "Lietuva" at bounding box center [158, 245] width 150 height 17
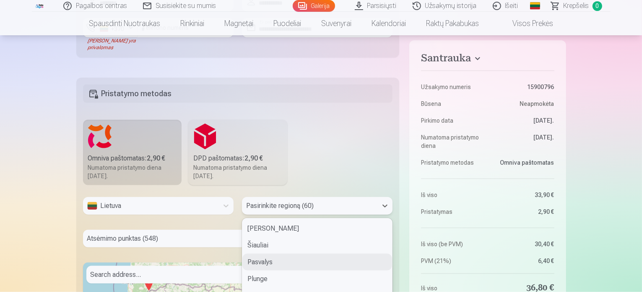
click at [319, 203] on div "60 results available. Use Up and Down to choose options, press Enter to select …" at bounding box center [317, 206] width 151 height 18
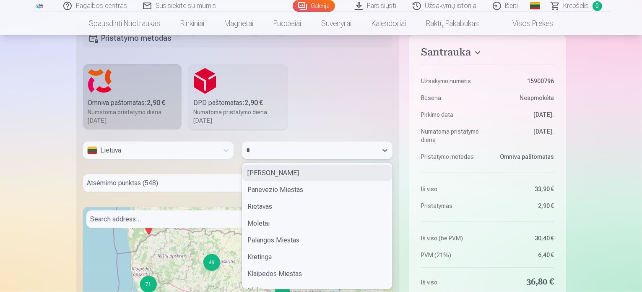
type input "**"
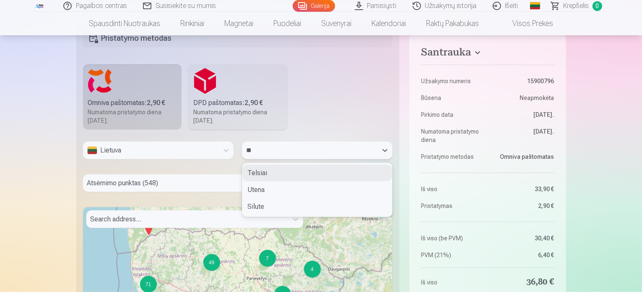
click at [292, 176] on div "Telsiai" at bounding box center [317, 172] width 150 height 17
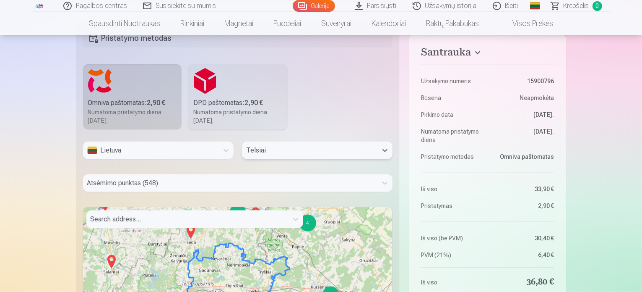
click at [292, 176] on div "Atsėmimo punktas (548)" at bounding box center [238, 183] width 310 height 18
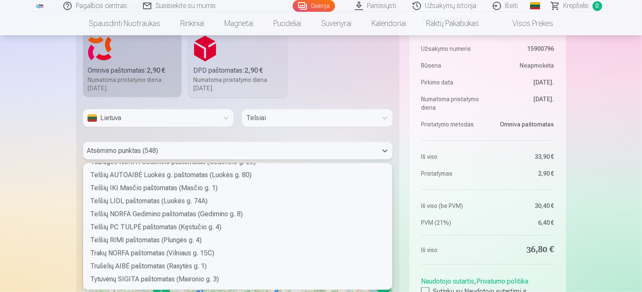
scroll to position [4188, 0]
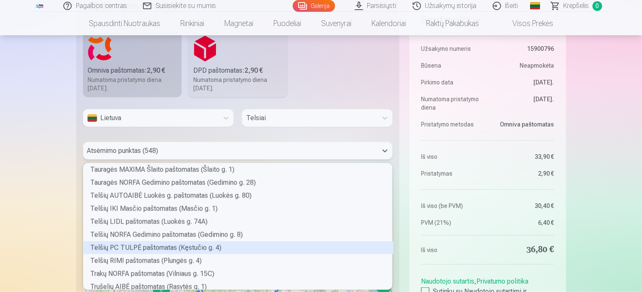
click at [173, 247] on div "Telšių PC TULPĖ paštomatas (Kęstučio g. 4)" at bounding box center [238, 247] width 310 height 13
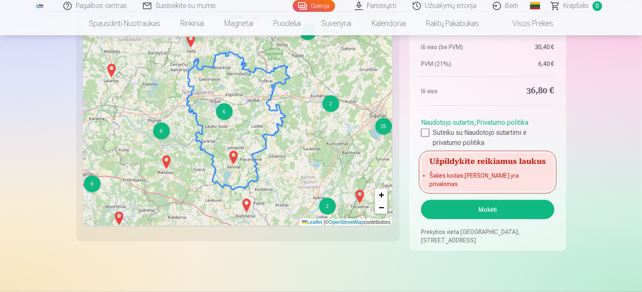
scroll to position [1227, 0]
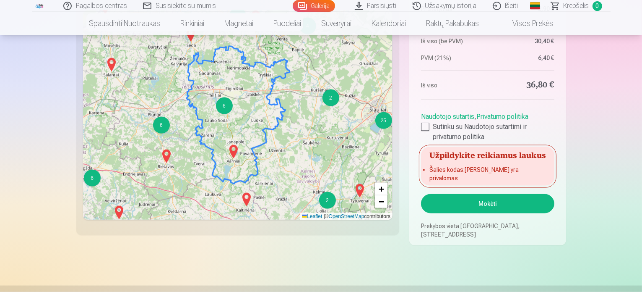
click at [474, 200] on button "Mokėti" at bounding box center [487, 203] width 133 height 19
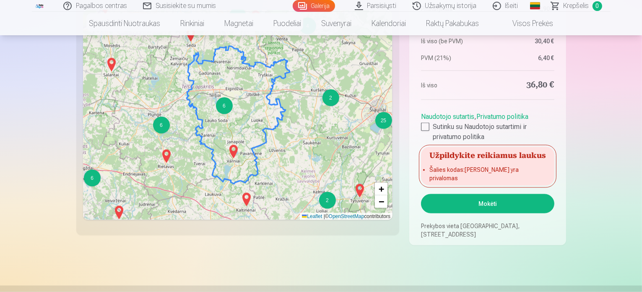
click at [474, 200] on button "Mokėti" at bounding box center [487, 203] width 133 height 19
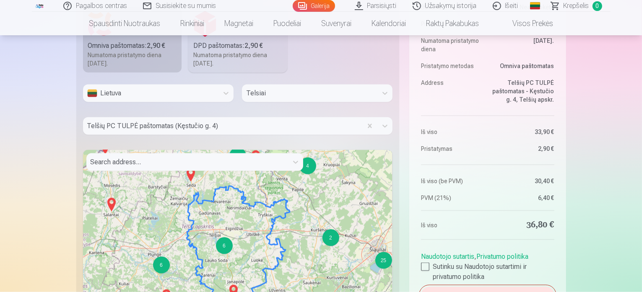
scroll to position [1075, 0]
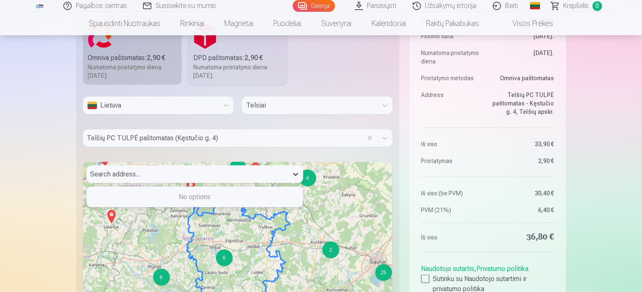
click at [296, 177] on div at bounding box center [295, 174] width 15 height 15
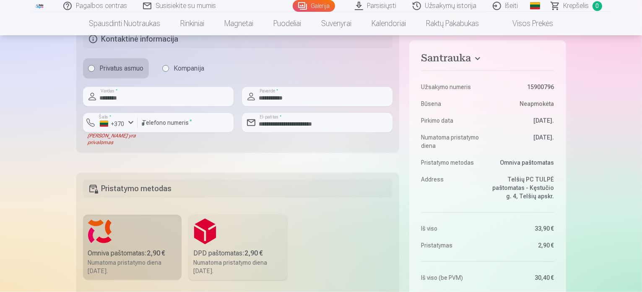
scroll to position [856, 0]
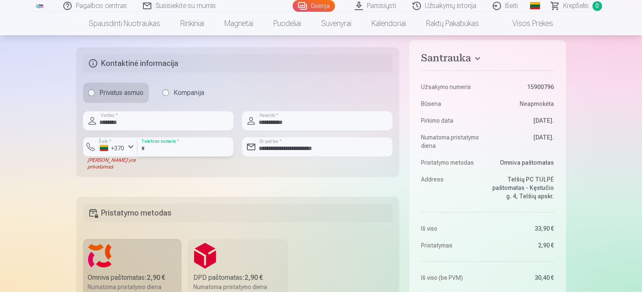
click at [141, 146] on input "*********" at bounding box center [186, 146] width 96 height 19
click at [111, 151] on div "+370" at bounding box center [112, 148] width 25 height 8
click at [112, 165] on div "+370" at bounding box center [113, 167] width 17 height 10
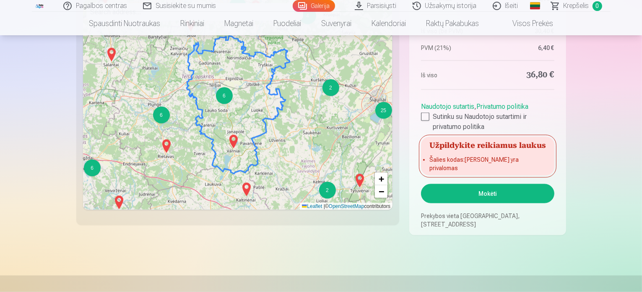
scroll to position [1254, 0]
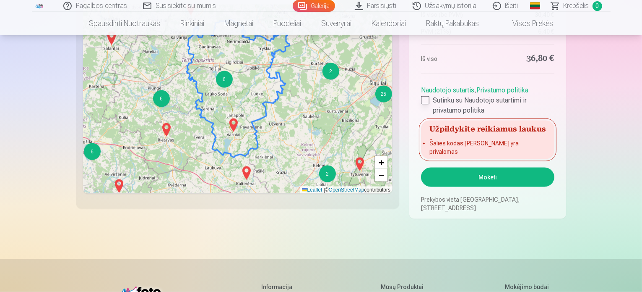
click at [423, 104] on div at bounding box center [425, 100] width 8 height 8
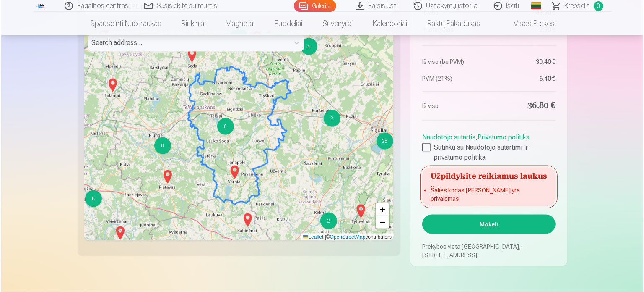
scroll to position [1233, 0]
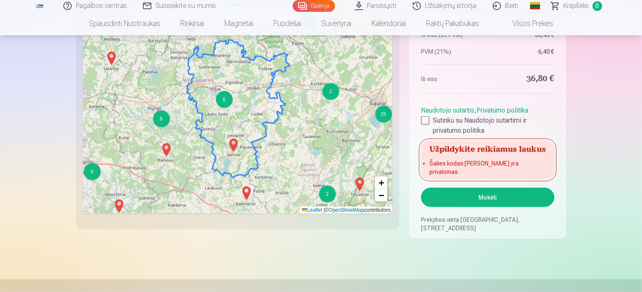
click at [492, 196] on button "Mokėti" at bounding box center [487, 197] width 133 height 19
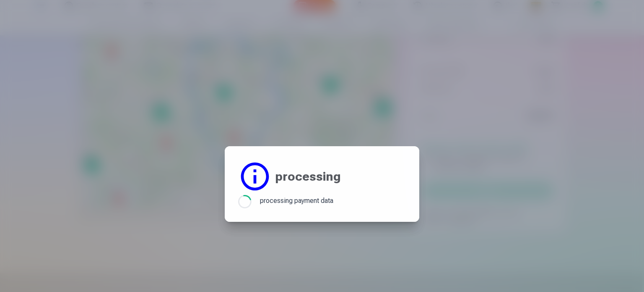
click at [492, 196] on div at bounding box center [322, 146] width 644 height 292
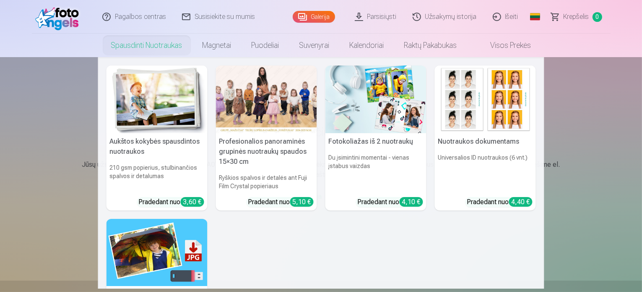
click at [124, 39] on link "Spausdinti nuotraukas" at bounding box center [146, 45] width 91 height 23
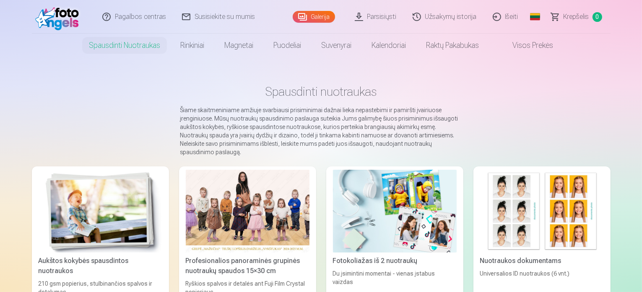
click at [233, 225] on div at bounding box center [248, 210] width 124 height 83
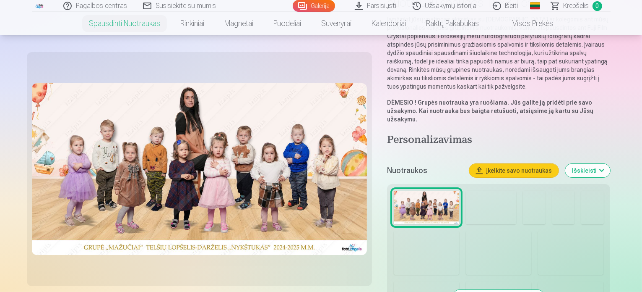
scroll to position [117, 0]
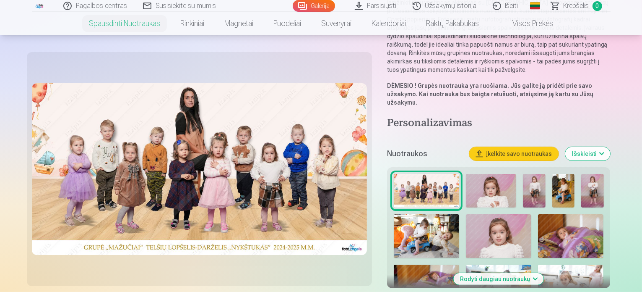
click at [510, 273] on button "Rodyti daugiau nuotraukų" at bounding box center [499, 279] width 90 height 12
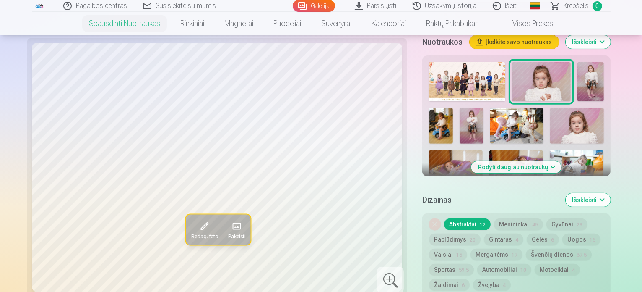
scroll to position [307, 0]
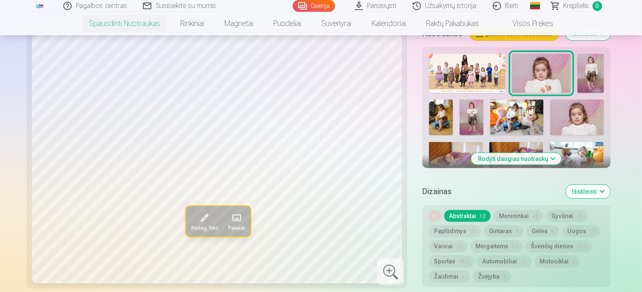
click at [578, 62] on img at bounding box center [591, 73] width 26 height 39
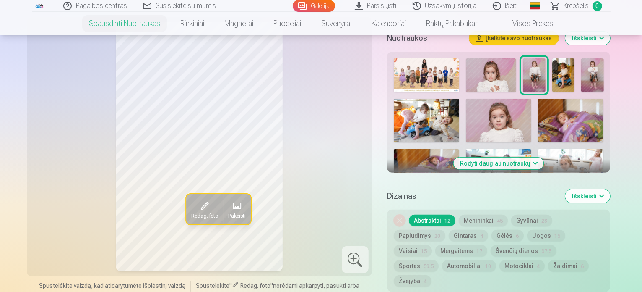
scroll to position [286, 0]
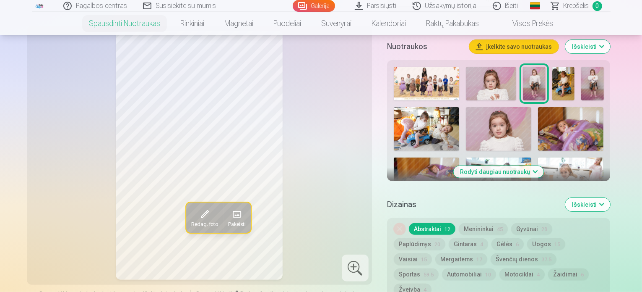
click at [575, 69] on img at bounding box center [564, 84] width 22 height 34
click at [604, 67] on img at bounding box center [592, 84] width 22 height 34
click at [420, 114] on img at bounding box center [426, 129] width 65 height 44
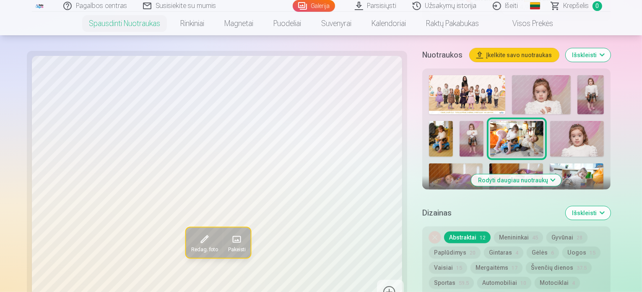
click at [550, 121] on img at bounding box center [576, 139] width 53 height 36
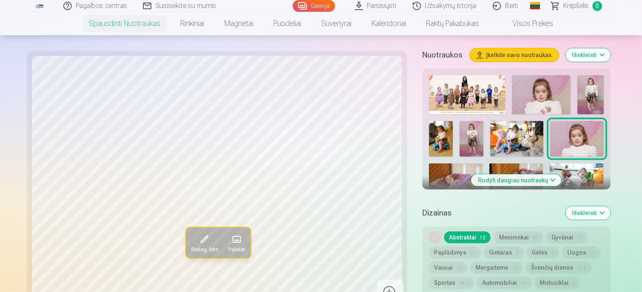
click at [483, 163] on img at bounding box center [456, 181] width 54 height 36
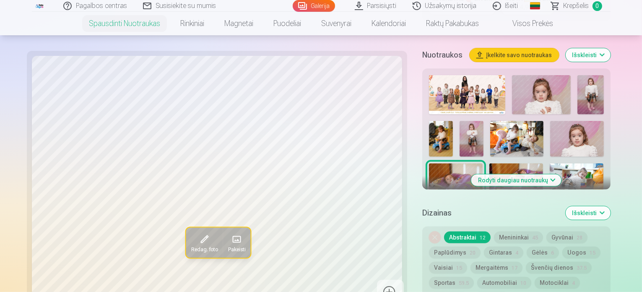
click at [543, 163] on img at bounding box center [517, 181] width 54 height 36
click at [550, 163] on img at bounding box center [577, 181] width 54 height 36
click at [474, 206] on img at bounding box center [456, 224] width 54 height 36
click at [543, 206] on img at bounding box center [517, 224] width 54 height 36
click at [592, 206] on img at bounding box center [577, 224] width 54 height 36
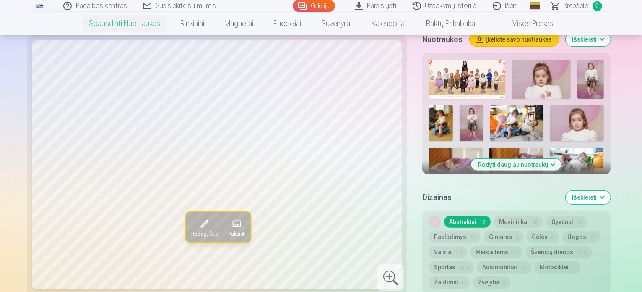
scroll to position [302, 0]
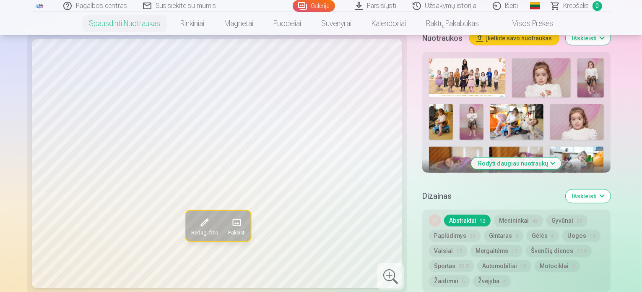
click at [489, 157] on button "Rodyti daugiau nuotraukų" at bounding box center [517, 163] width 90 height 12
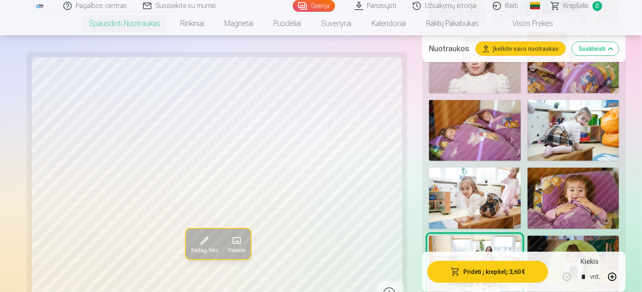
scroll to position [587, 0]
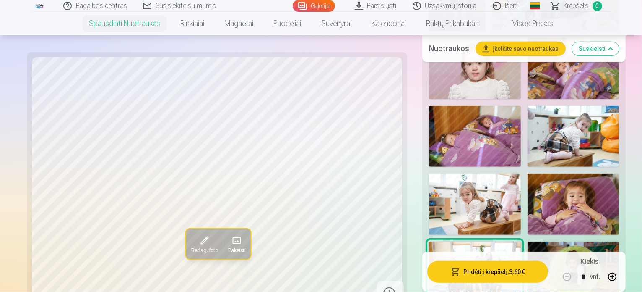
click at [540, 241] on img at bounding box center [574, 271] width 92 height 61
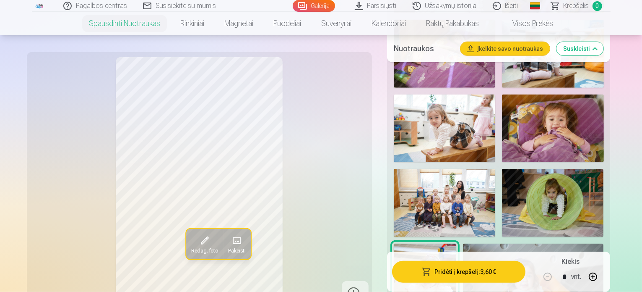
scroll to position [688, 0]
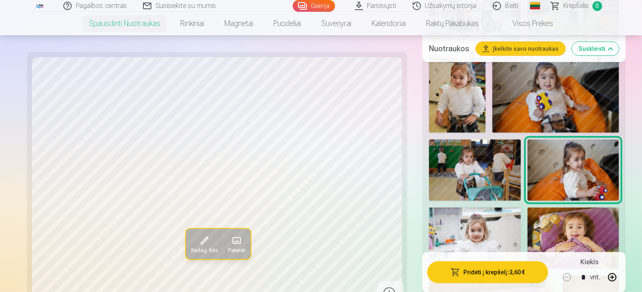
scroll to position [842, 0]
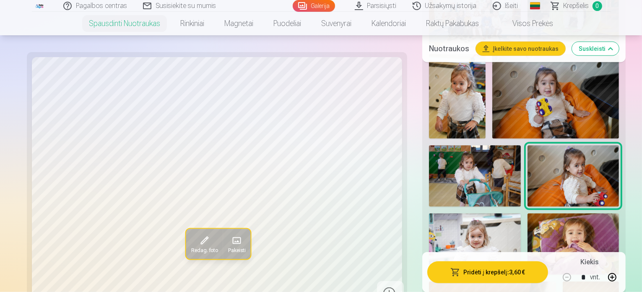
click at [521, 213] on img at bounding box center [475, 243] width 92 height 61
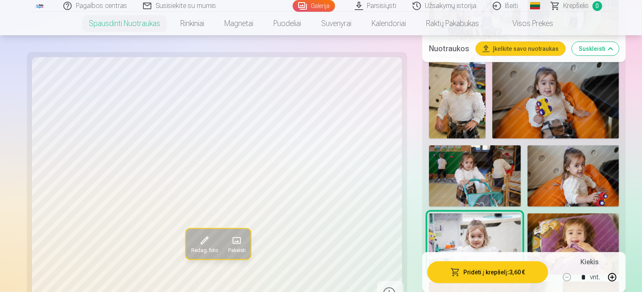
click at [528, 213] on img at bounding box center [574, 243] width 92 height 61
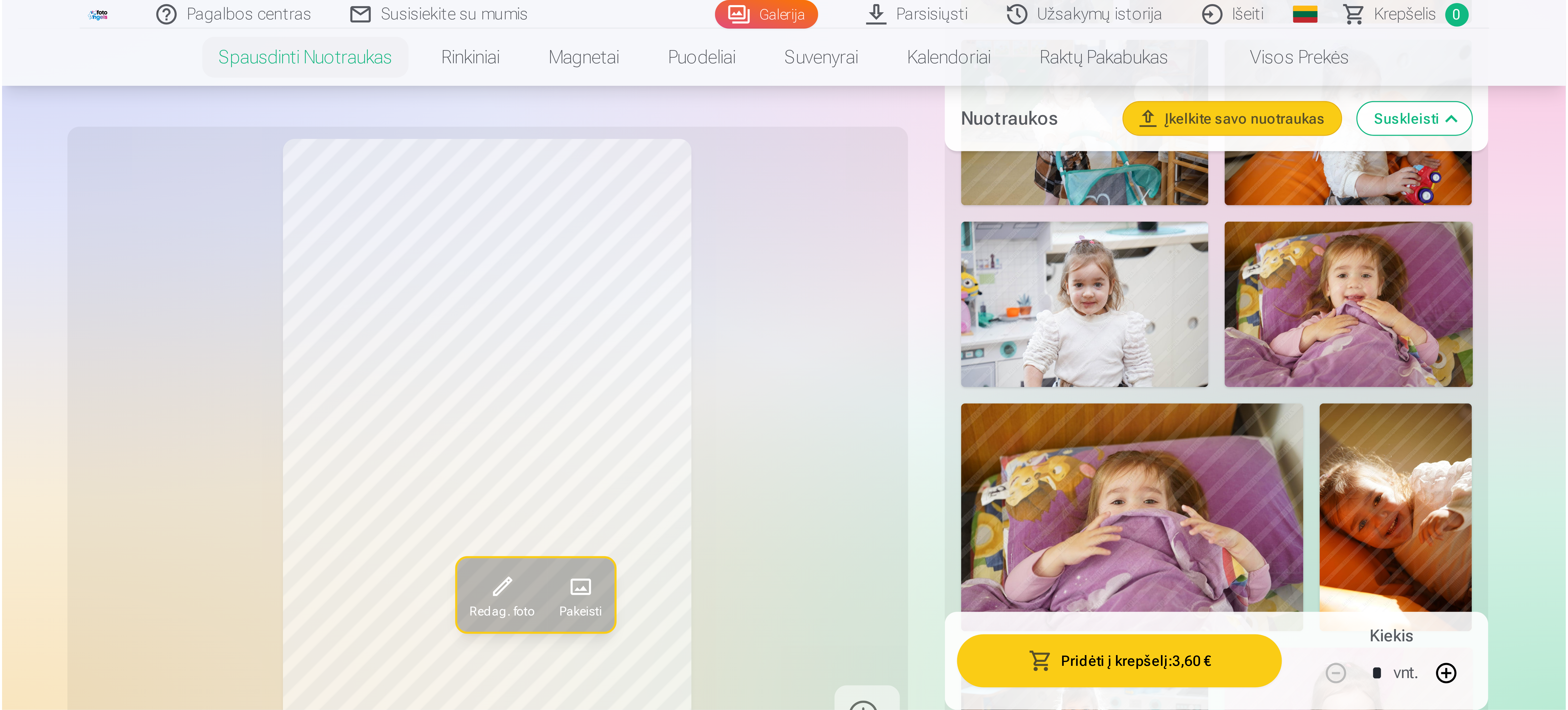
scroll to position [624, 0]
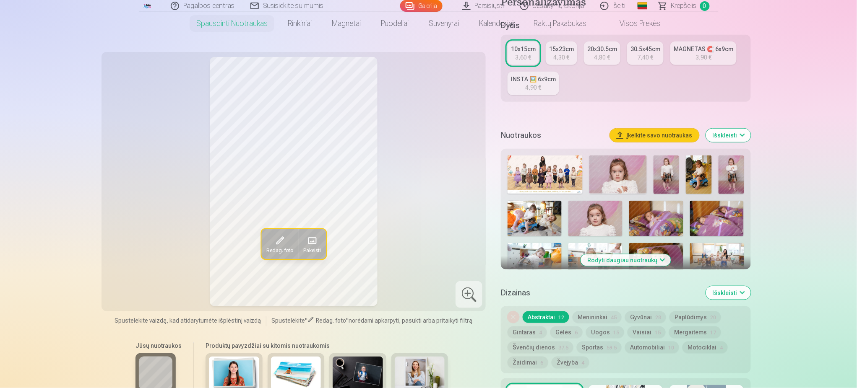
scroll to position [193, 0]
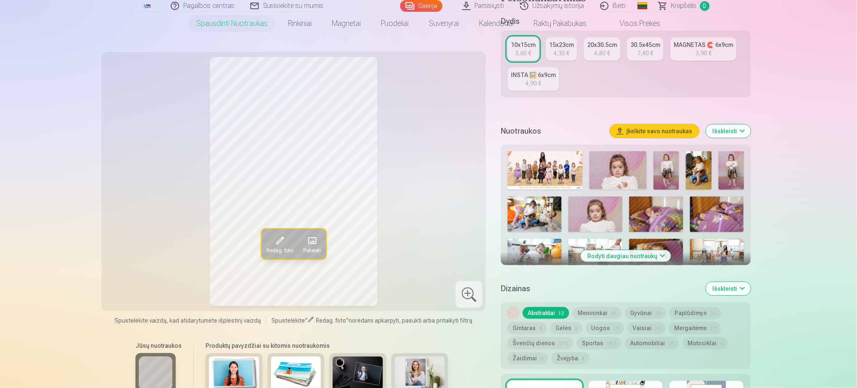
click at [641, 253] on button "Rodyti daugiau nuotraukų" at bounding box center [626, 256] width 90 height 12
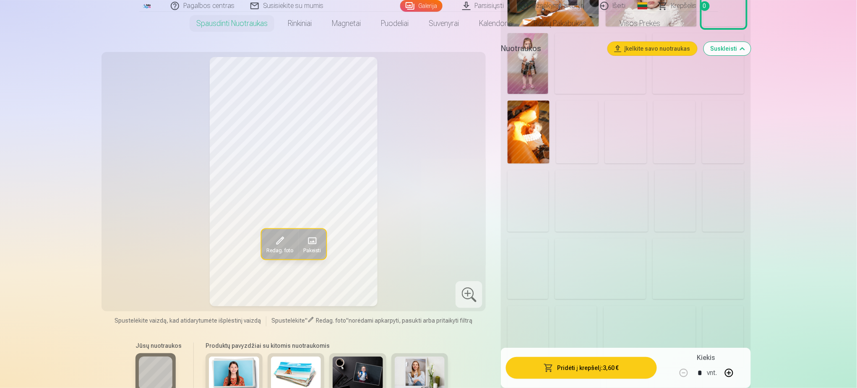
scroll to position [988, 0]
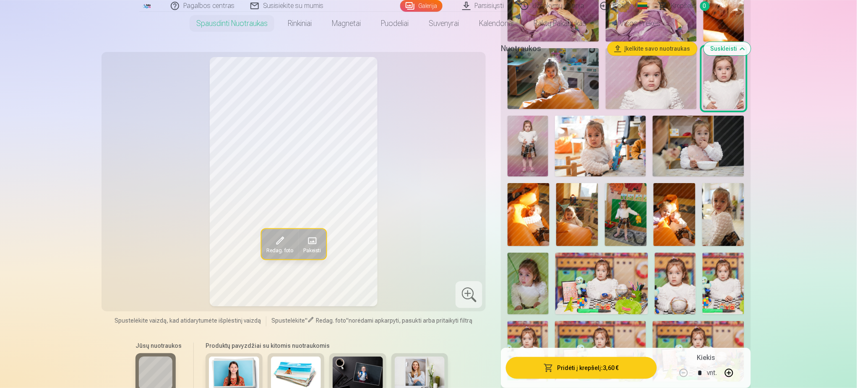
drag, startPoint x: 555, startPoint y: 145, endPoint x: 571, endPoint y: 151, distance: 16.1
click at [574, 151] on img at bounding box center [600, 146] width 91 height 61
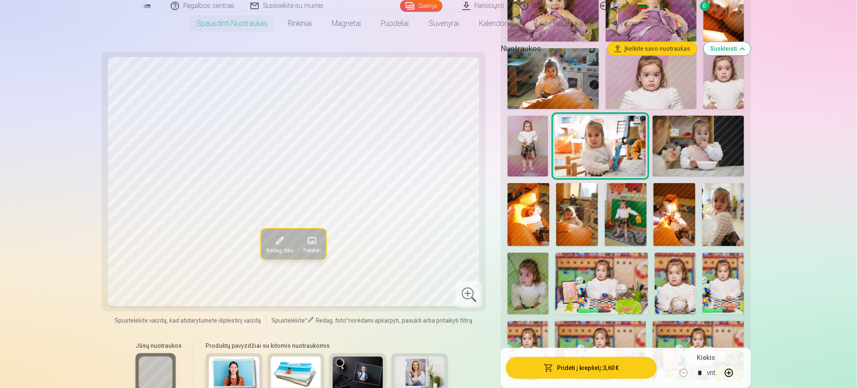
click at [670, 151] on img at bounding box center [698, 146] width 91 height 61
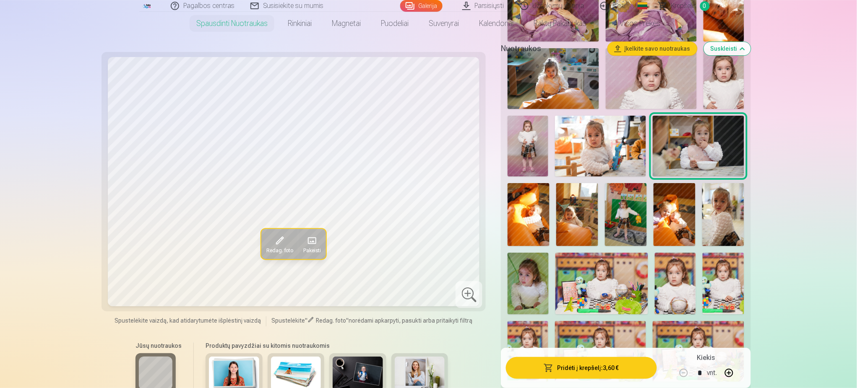
click at [515, 220] on img at bounding box center [529, 214] width 42 height 63
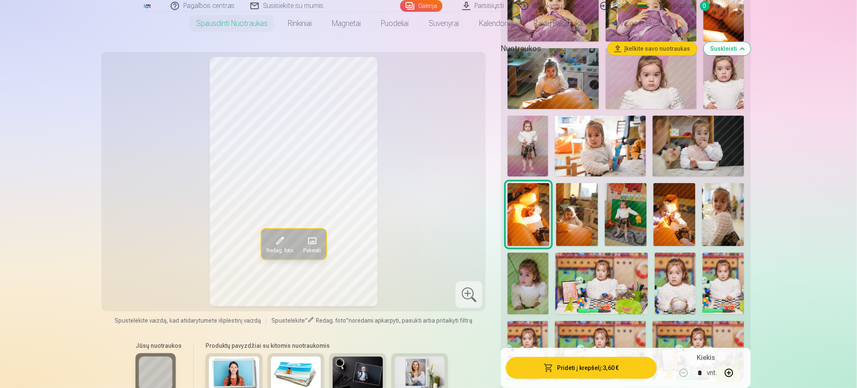
click at [575, 214] on img at bounding box center [577, 214] width 42 height 63
click at [629, 215] on img at bounding box center [626, 214] width 42 height 63
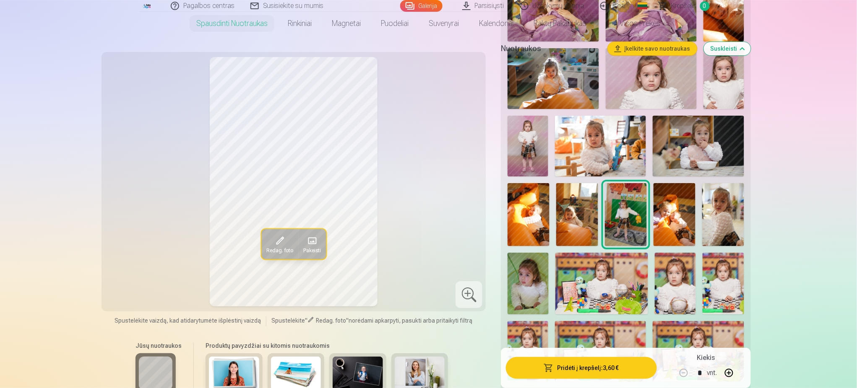
click at [661, 216] on img at bounding box center [675, 214] width 42 height 63
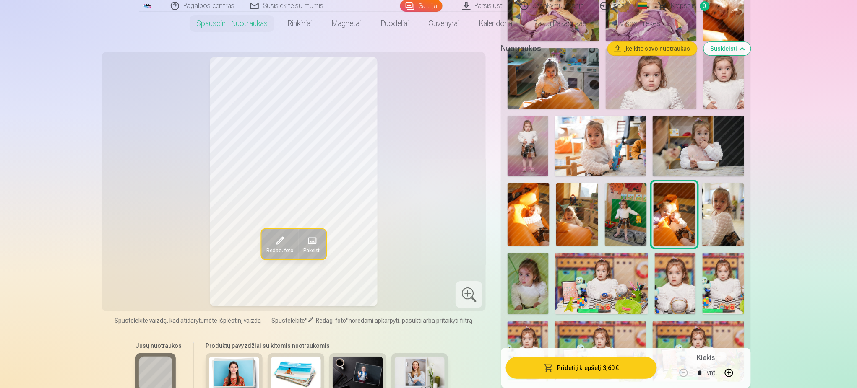
click at [719, 227] on img at bounding box center [723, 214] width 42 height 63
click at [529, 281] on img at bounding box center [528, 284] width 41 height 62
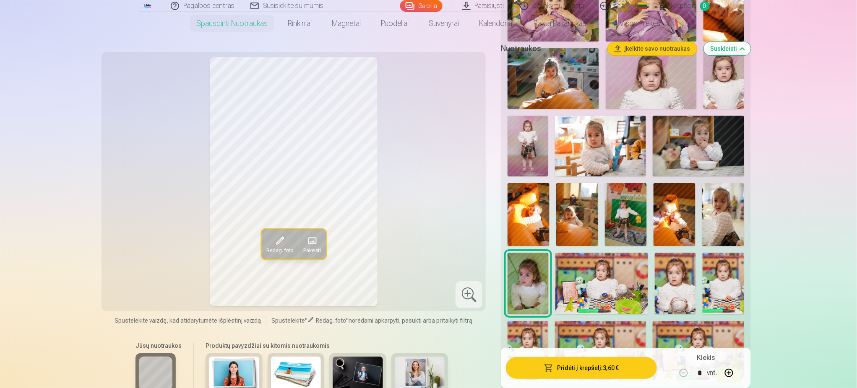
click at [572, 287] on img at bounding box center [601, 284] width 93 height 62
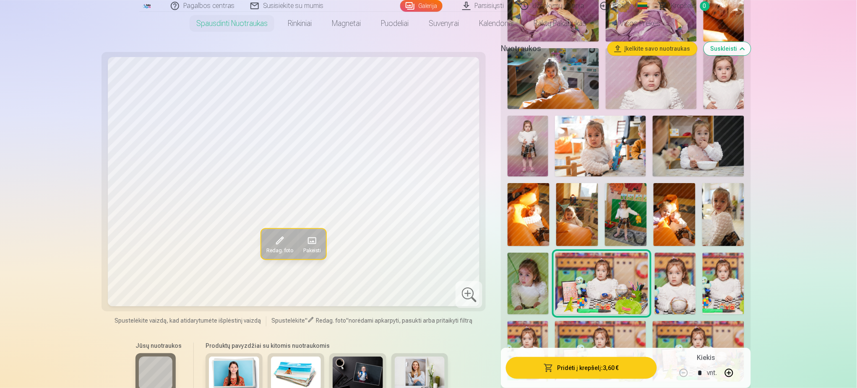
click at [671, 274] on img at bounding box center [675, 284] width 41 height 62
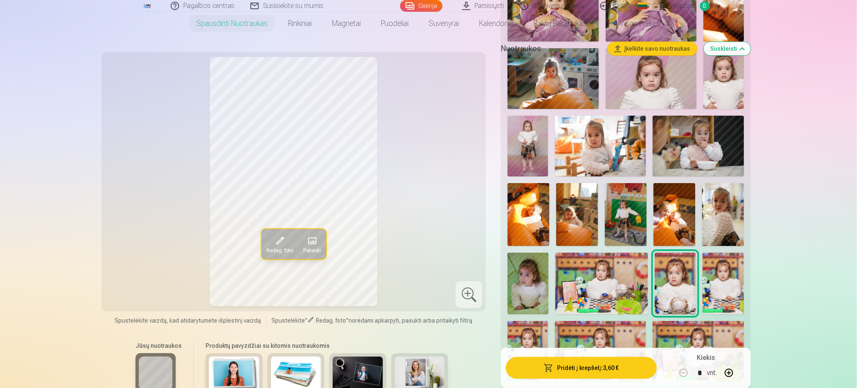
click at [725, 273] on img at bounding box center [723, 284] width 41 height 62
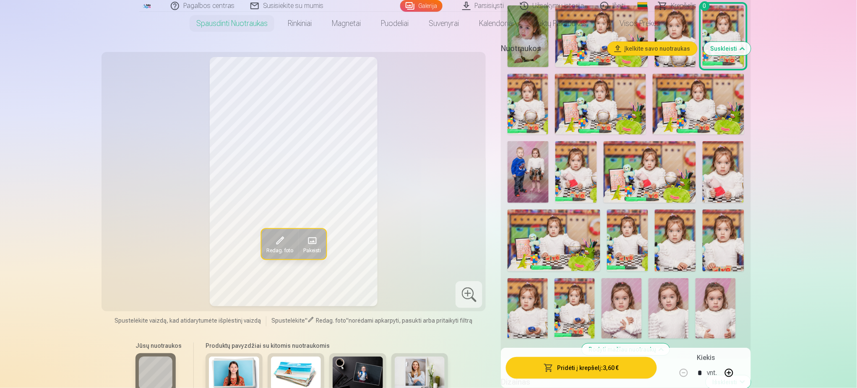
scroll to position [1232, 0]
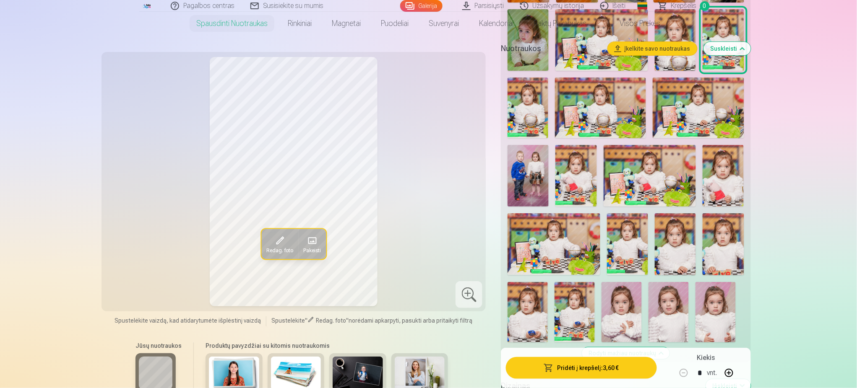
click at [525, 193] on img at bounding box center [528, 176] width 41 height 62
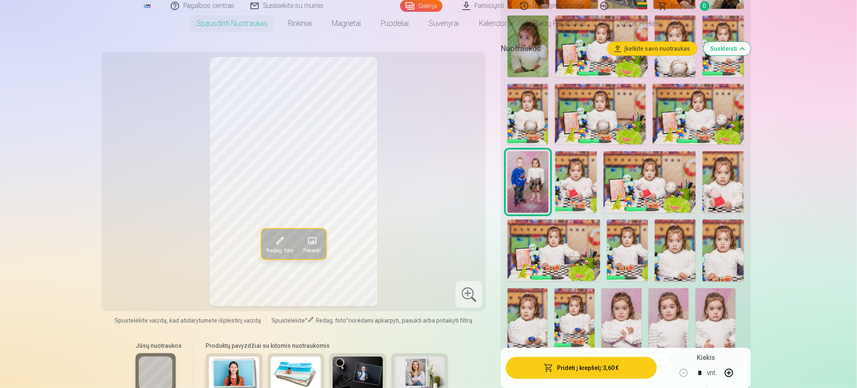
scroll to position [1220, 0]
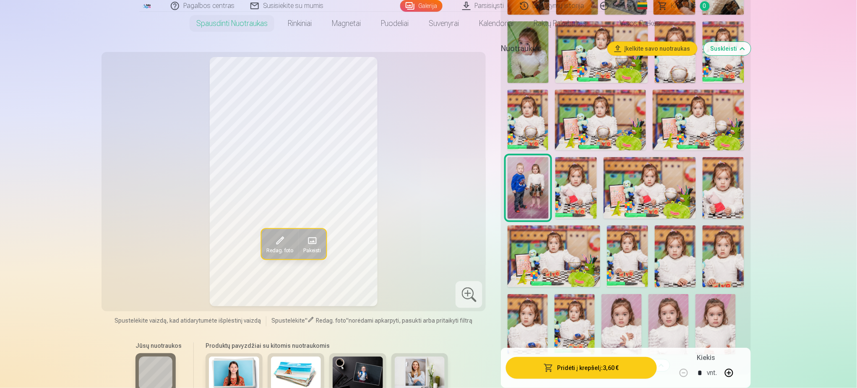
drag, startPoint x: 856, startPoint y: 111, endPoint x: 858, endPoint y: 137, distance: 26.5
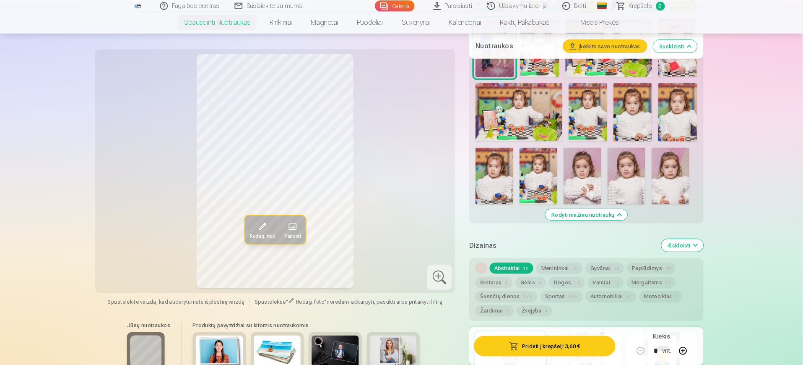
scroll to position [1358, 0]
